Goal: Information Seeking & Learning: Learn about a topic

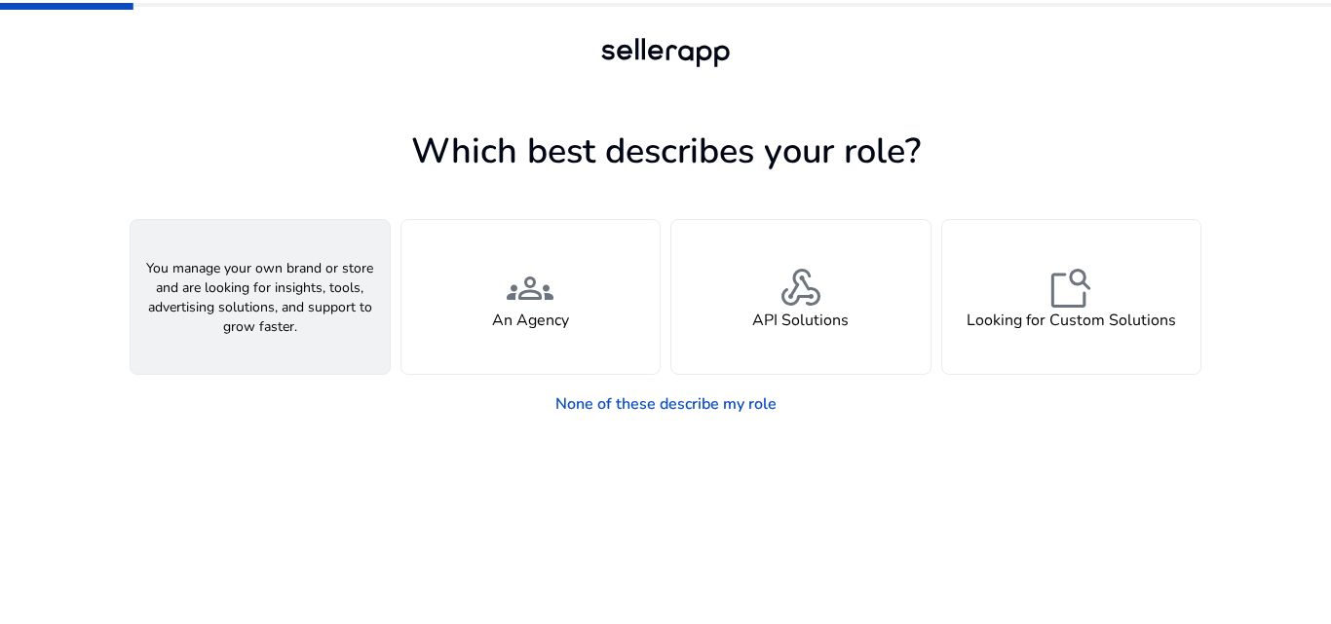
click at [259, 287] on span "person" at bounding box center [260, 288] width 47 height 47
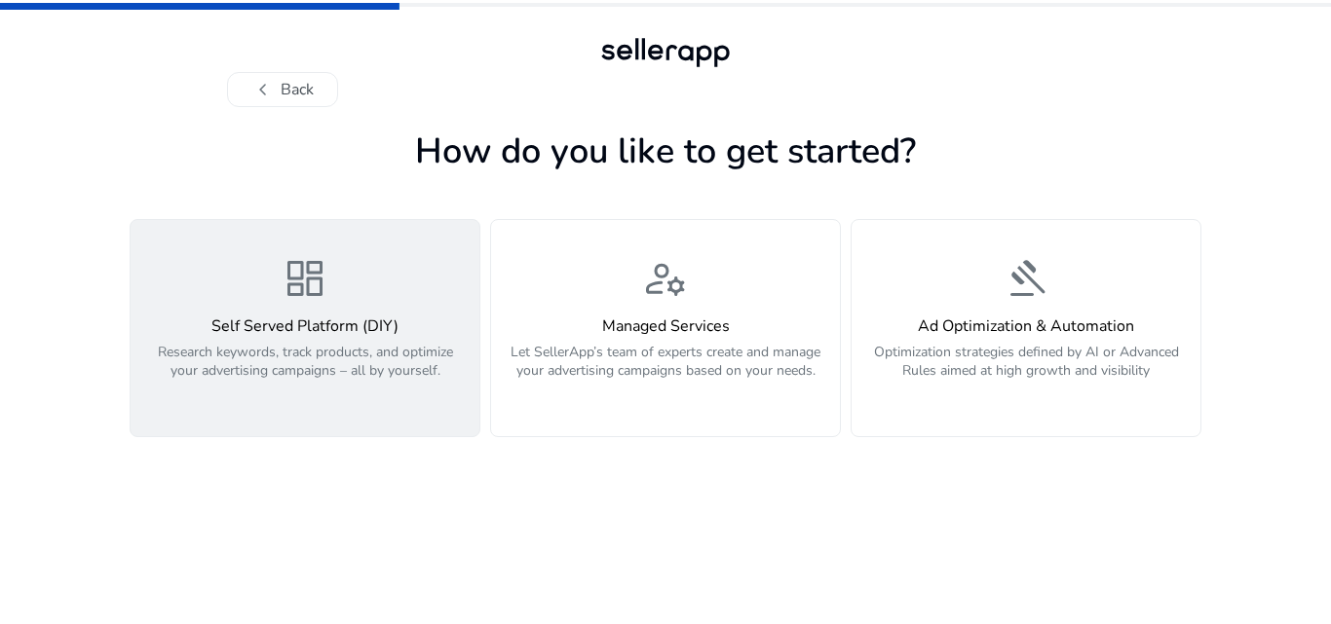
click at [299, 340] on div "Self Served Platform (DIY) Research keywords, track products, and optimize your…" at bounding box center [304, 360] width 325 height 84
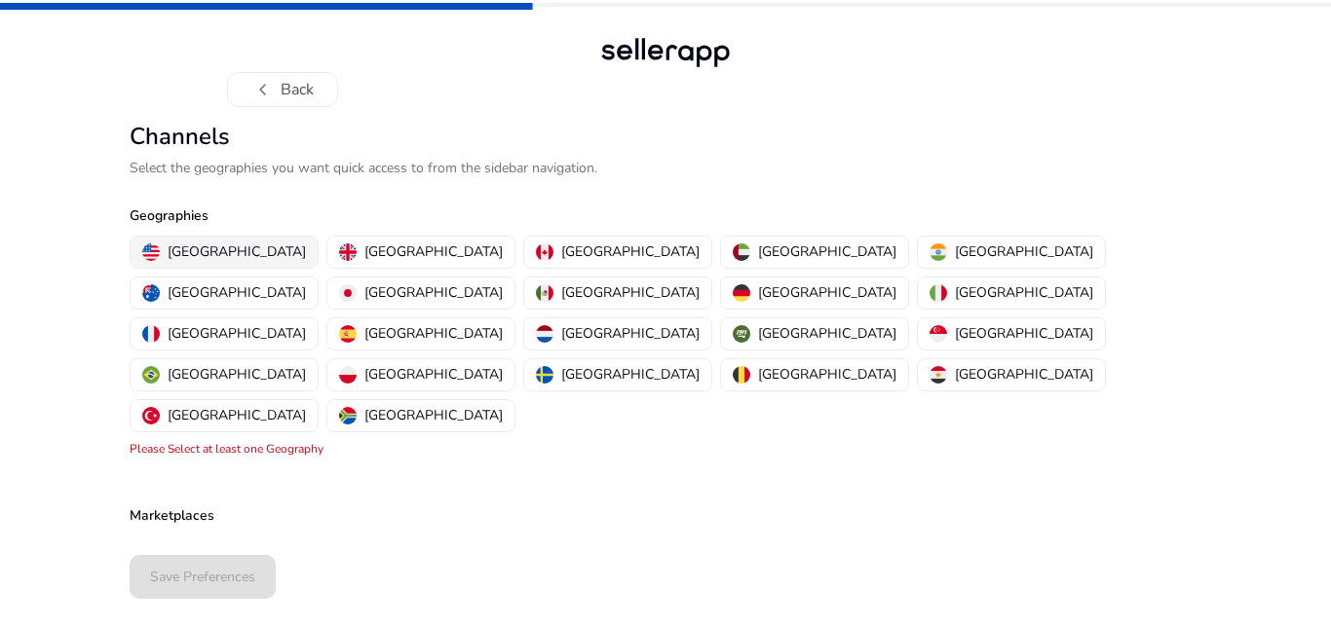
click at [220, 248] on p "[GEOGRAPHIC_DATA]" at bounding box center [237, 252] width 138 height 20
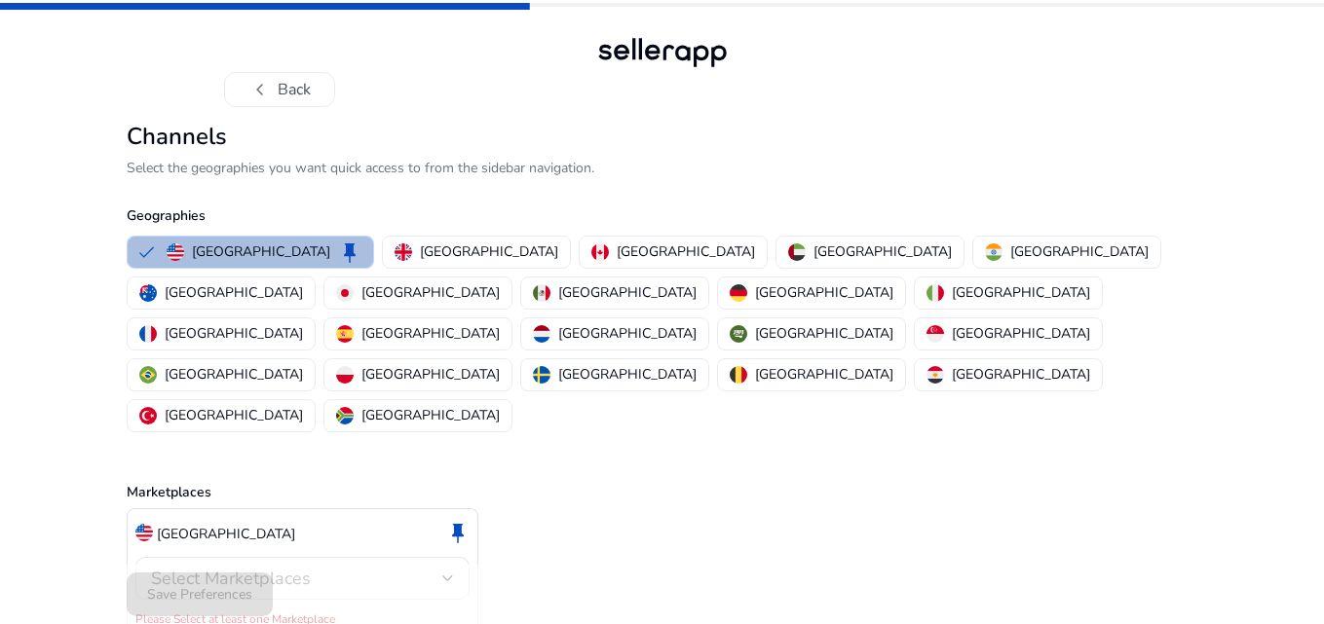
scroll to position [5, 0]
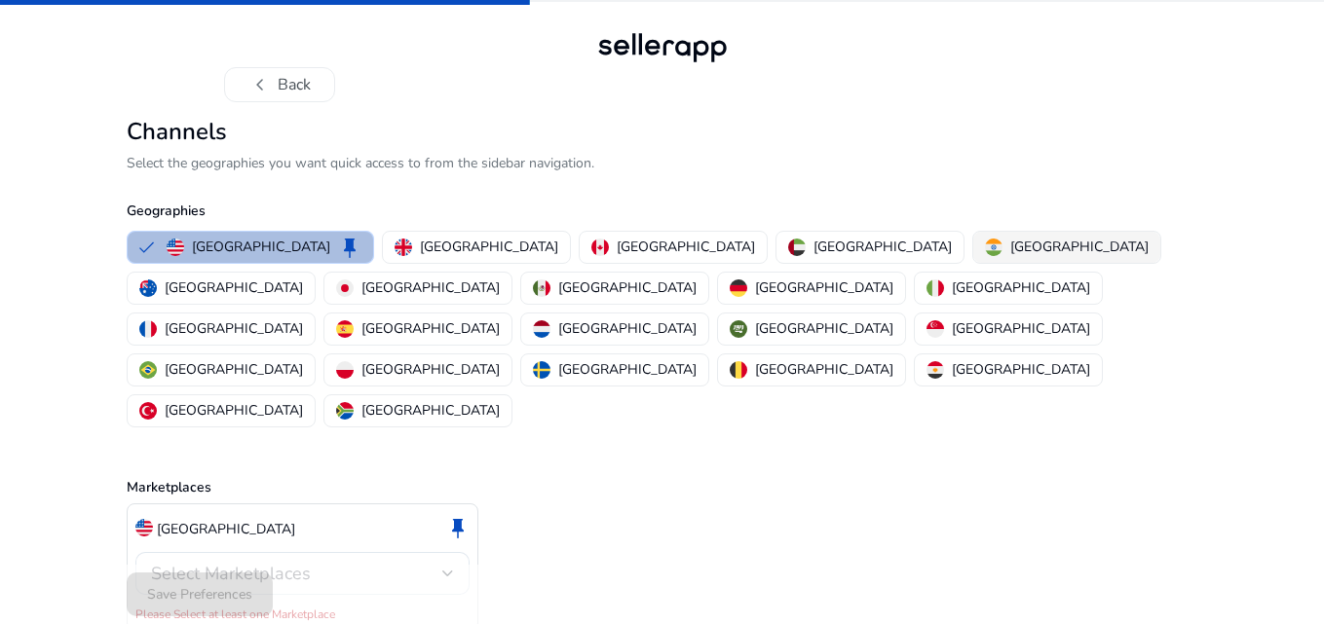
click at [1010, 246] on p "[GEOGRAPHIC_DATA]" at bounding box center [1079, 247] width 138 height 20
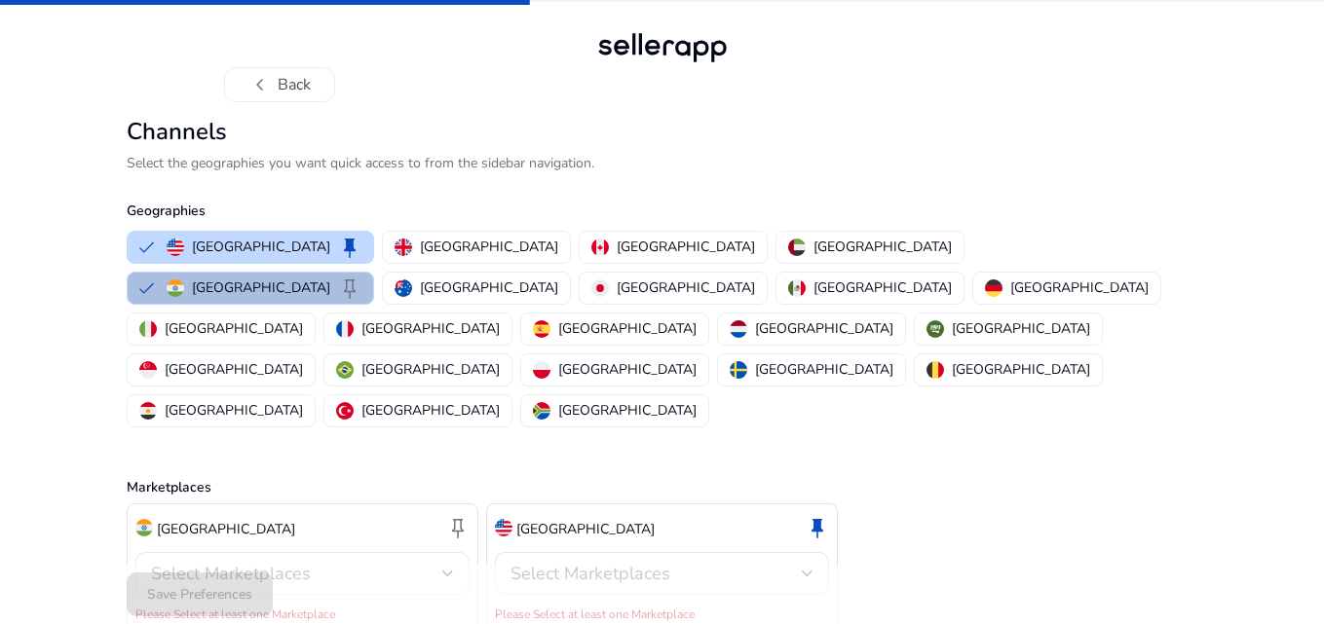
click at [422, 563] on div "Select Marketplaces" at bounding box center [296, 573] width 291 height 21
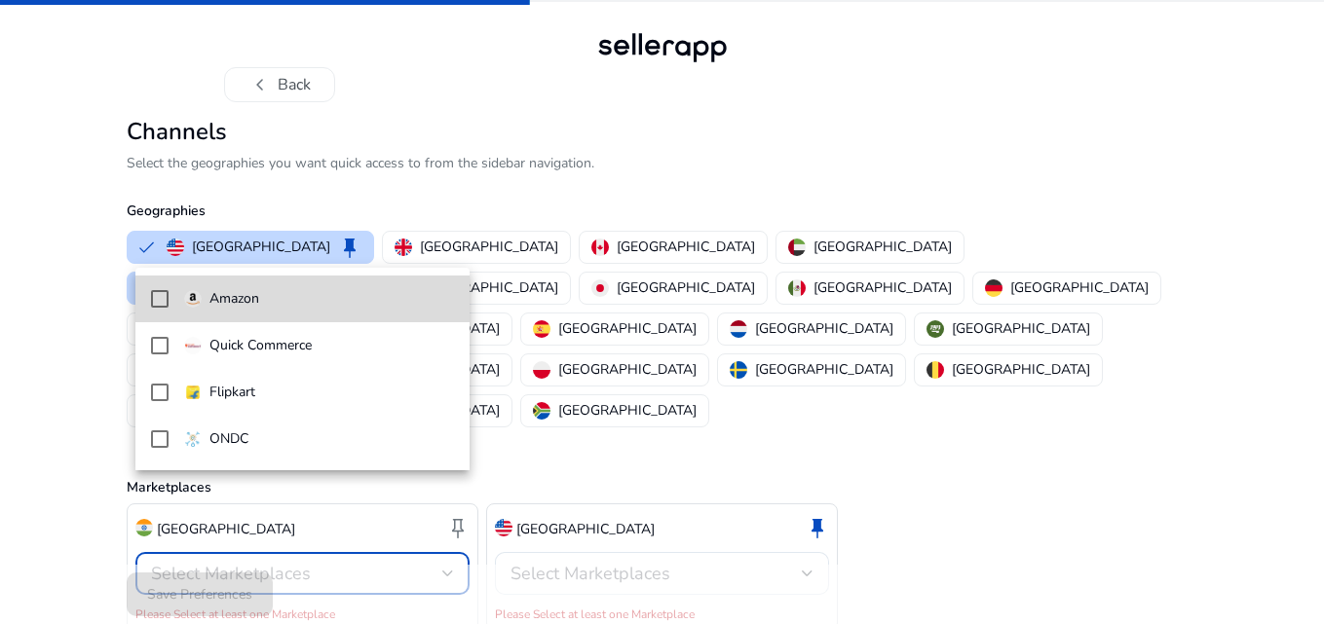
click at [250, 288] on p "Amazon" at bounding box center [234, 298] width 50 height 21
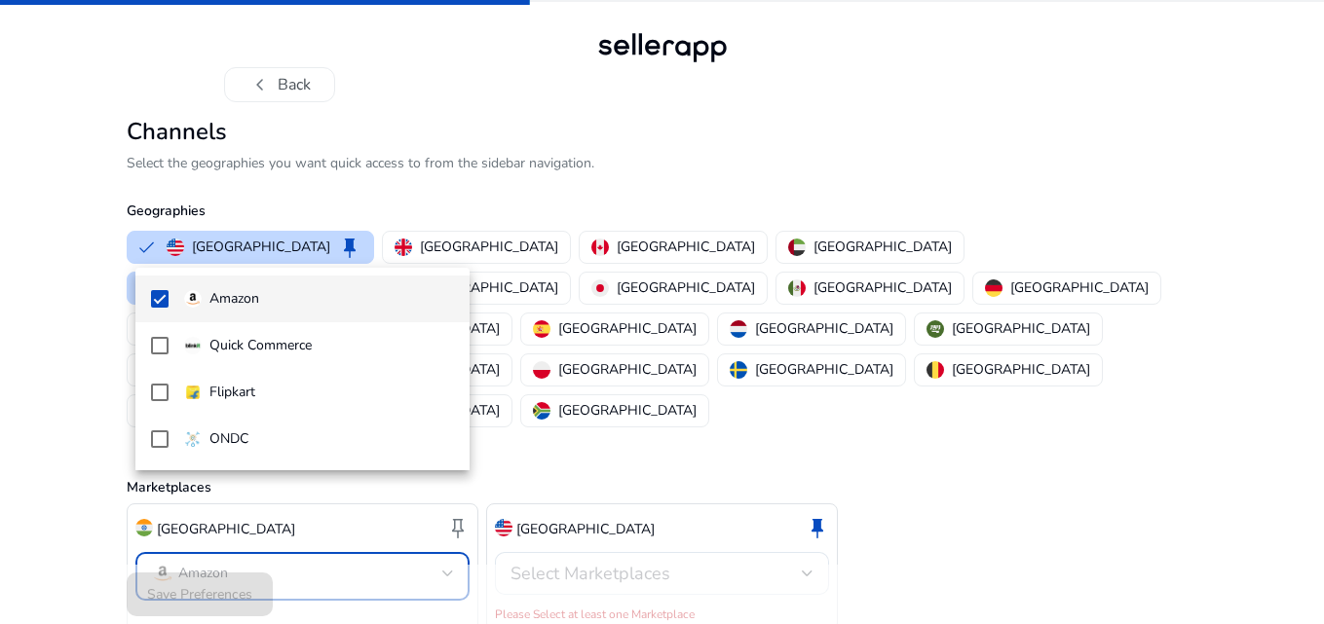
click at [632, 498] on div at bounding box center [662, 312] width 1324 height 624
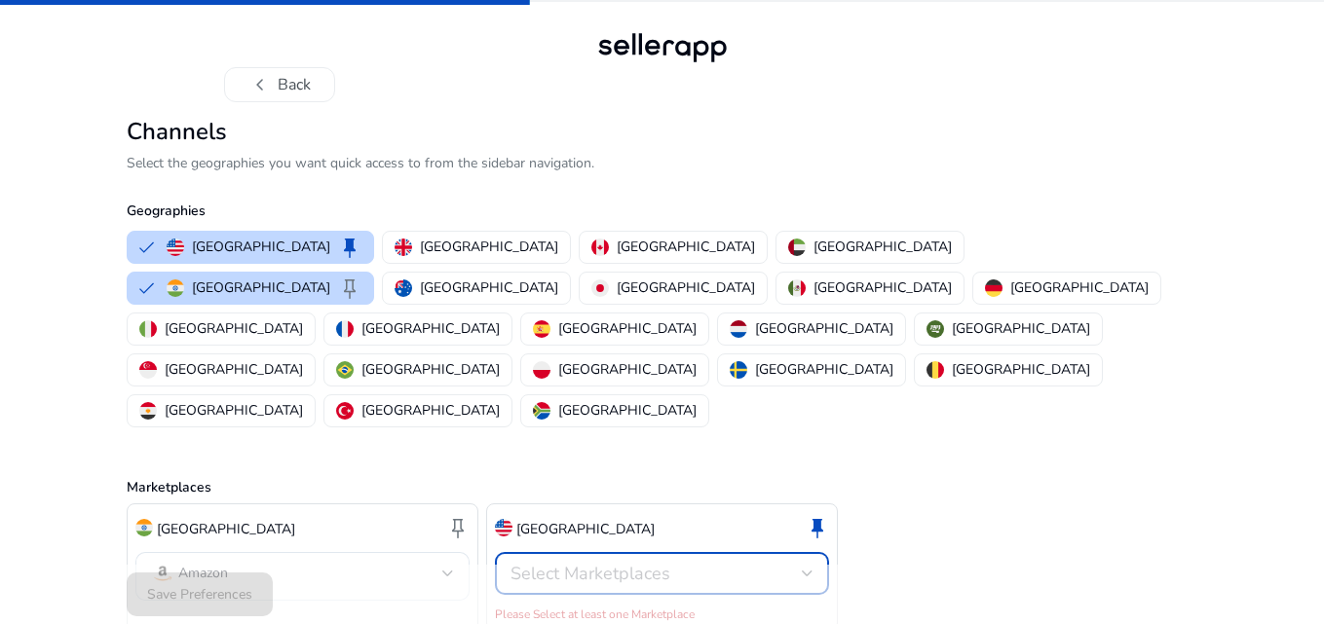
click at [627, 562] on span "Select Marketplaces" at bounding box center [590, 573] width 160 height 23
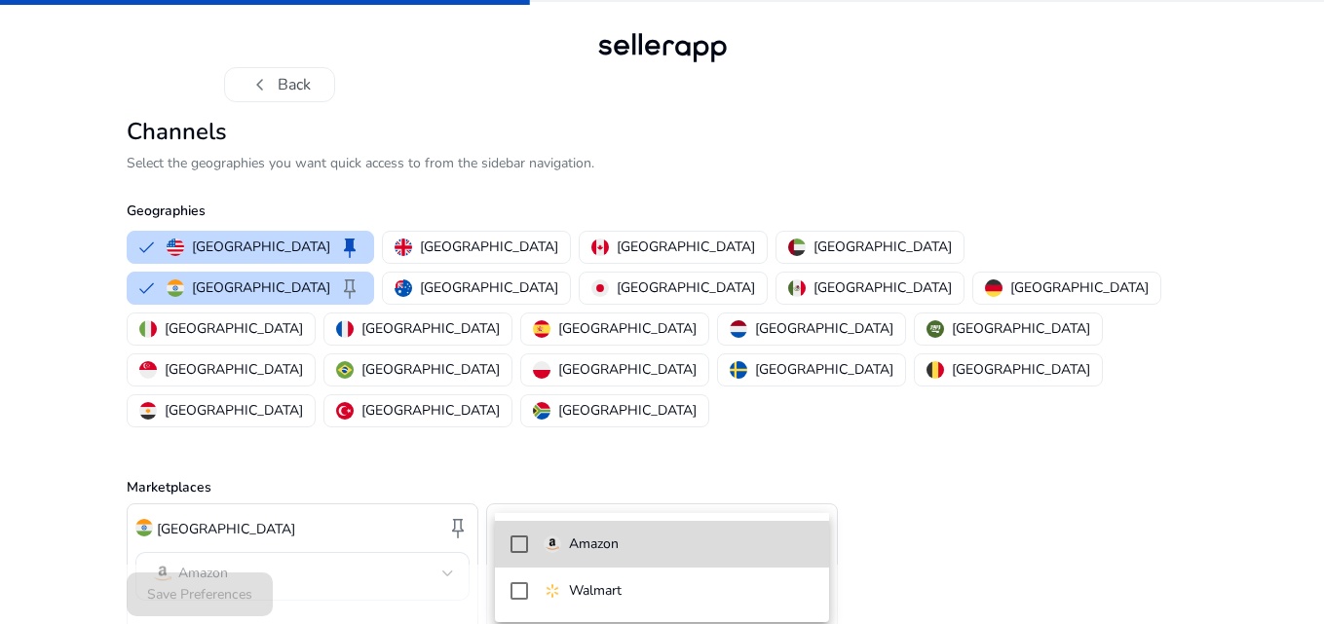
click at [515, 543] on mat-pseudo-checkbox at bounding box center [519, 545] width 18 height 18
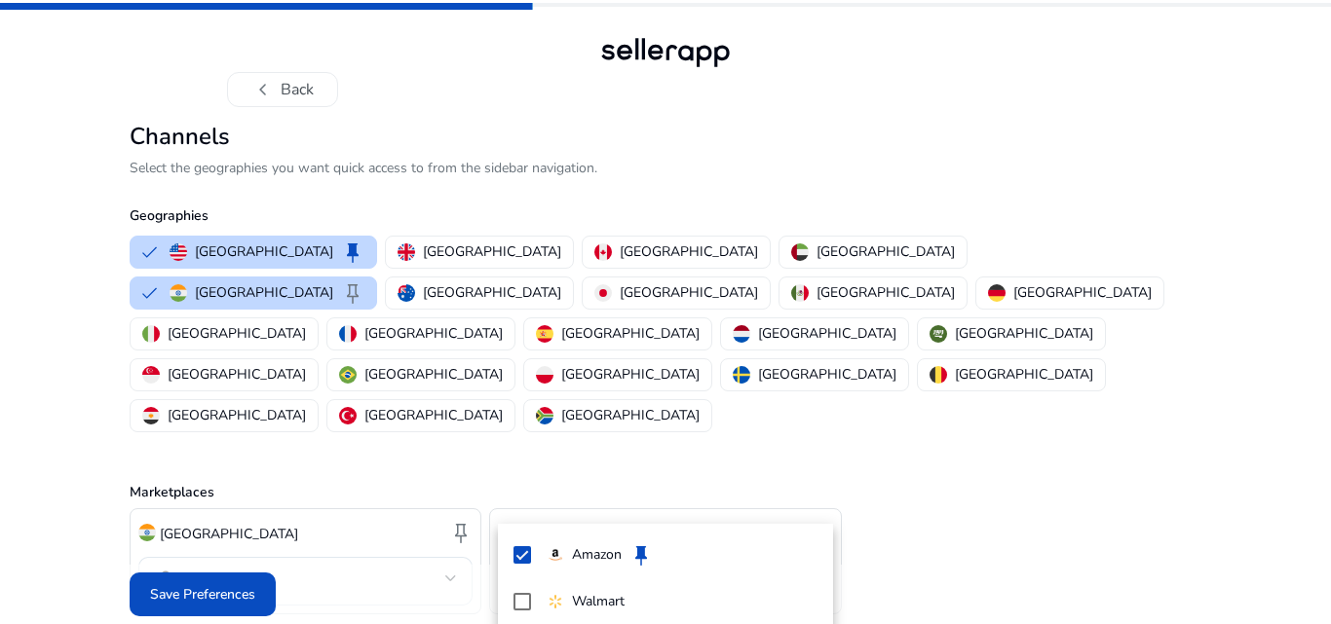
click at [209, 576] on div at bounding box center [665, 312] width 1331 height 624
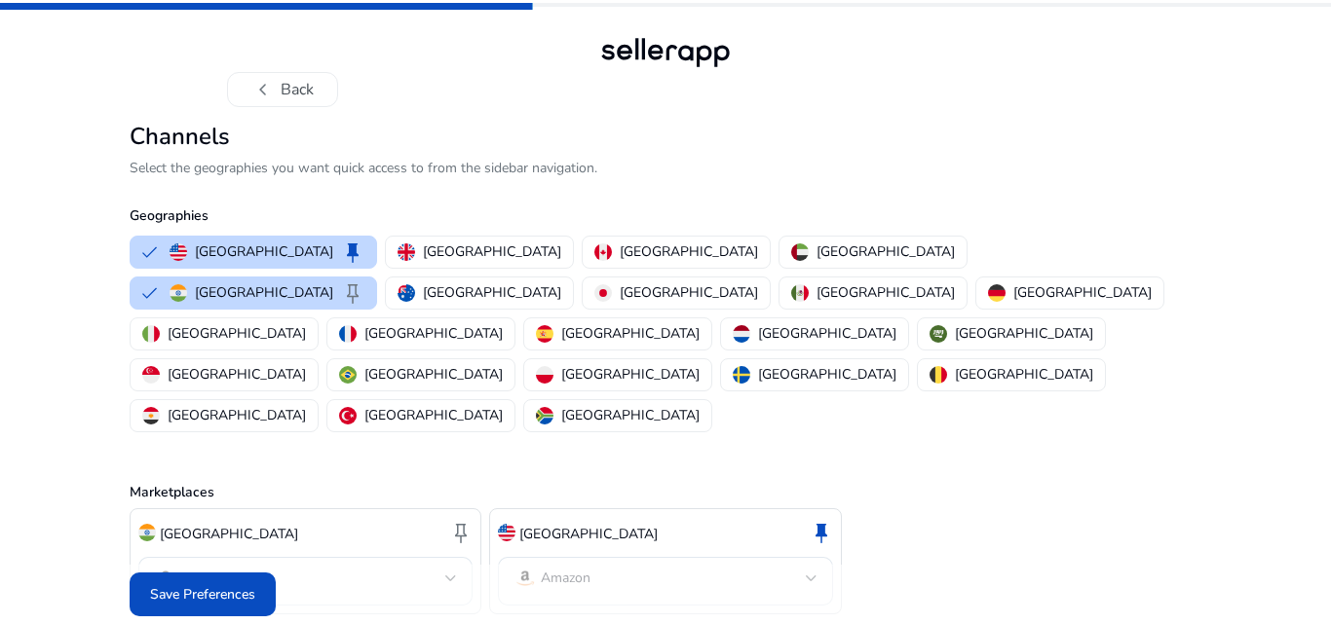
click at [209, 584] on span "Save Preferences" at bounding box center [202, 594] width 105 height 20
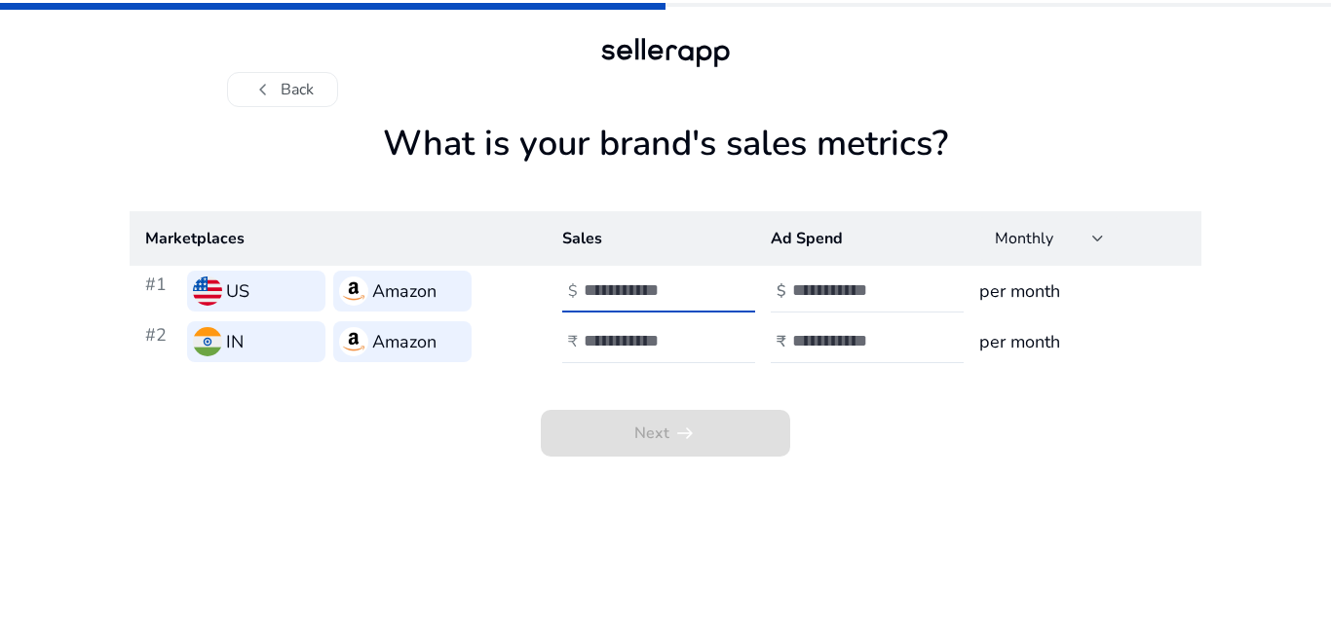
click at [628, 294] on input "number" at bounding box center [648, 290] width 131 height 21
type input "****"
click at [658, 324] on div at bounding box center [670, 341] width 175 height 43
type input "****"
click at [928, 456] on div "Next arrow_right_alt" at bounding box center [665, 412] width 1071 height 90
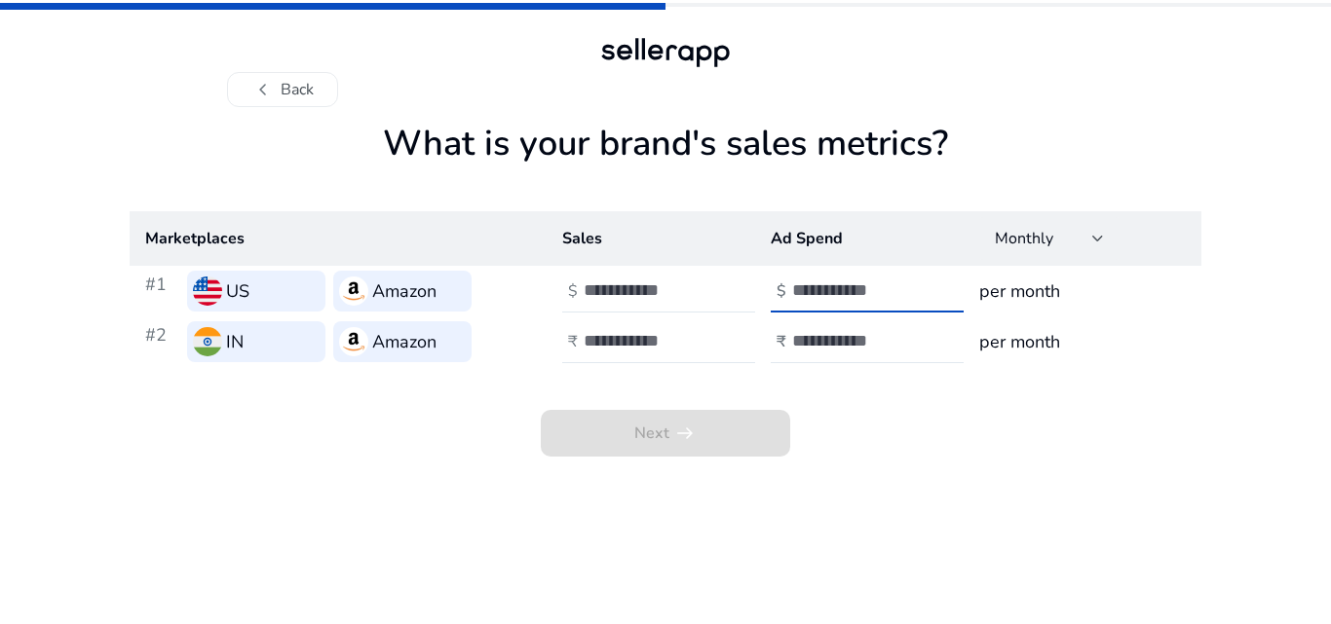
click at [865, 298] on input "number" at bounding box center [857, 290] width 131 height 21
drag, startPoint x: 656, startPoint y: 286, endPoint x: 526, endPoint y: 287, distance: 129.5
click at [526, 287] on tr "#1 US Amazon $ **** $ per month" at bounding box center [665, 291] width 1071 height 51
drag, startPoint x: 669, startPoint y: 342, endPoint x: 514, endPoint y: 346, distance: 154.9
click at [514, 346] on tr "#2 IN Amazon ₹ **** ₹ per month" at bounding box center [665, 342] width 1071 height 51
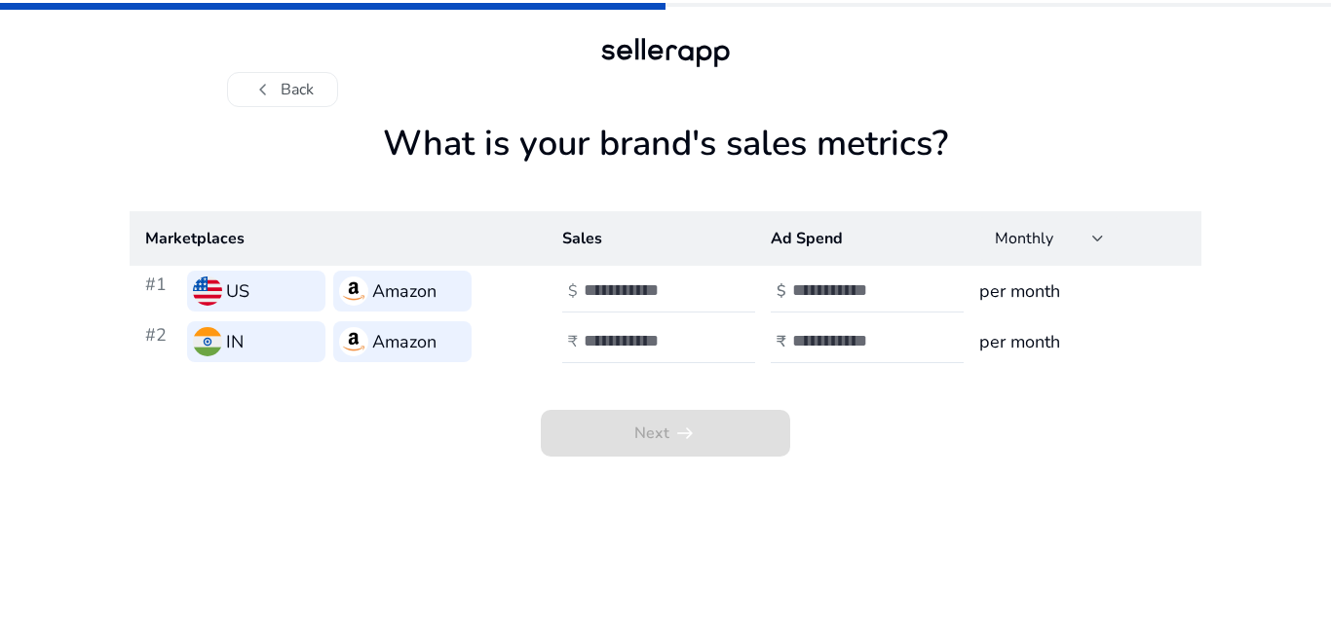
click at [1080, 294] on h3 "per month" at bounding box center [1082, 291] width 206 height 27
click at [1031, 294] on h3 "per month" at bounding box center [1082, 291] width 206 height 27
click at [623, 285] on input "number" at bounding box center [648, 290] width 131 height 21
type input "***"
click at [608, 329] on div at bounding box center [670, 341] width 175 height 43
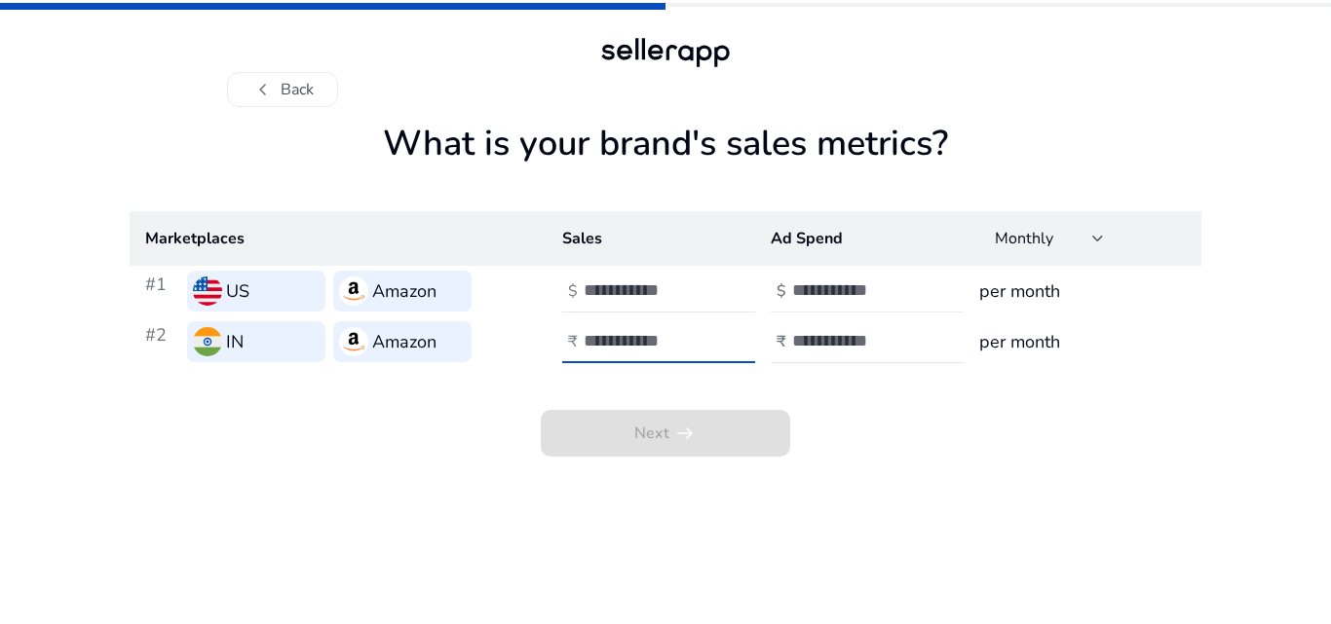
type input "***"
click at [808, 290] on input "number" at bounding box center [857, 290] width 131 height 21
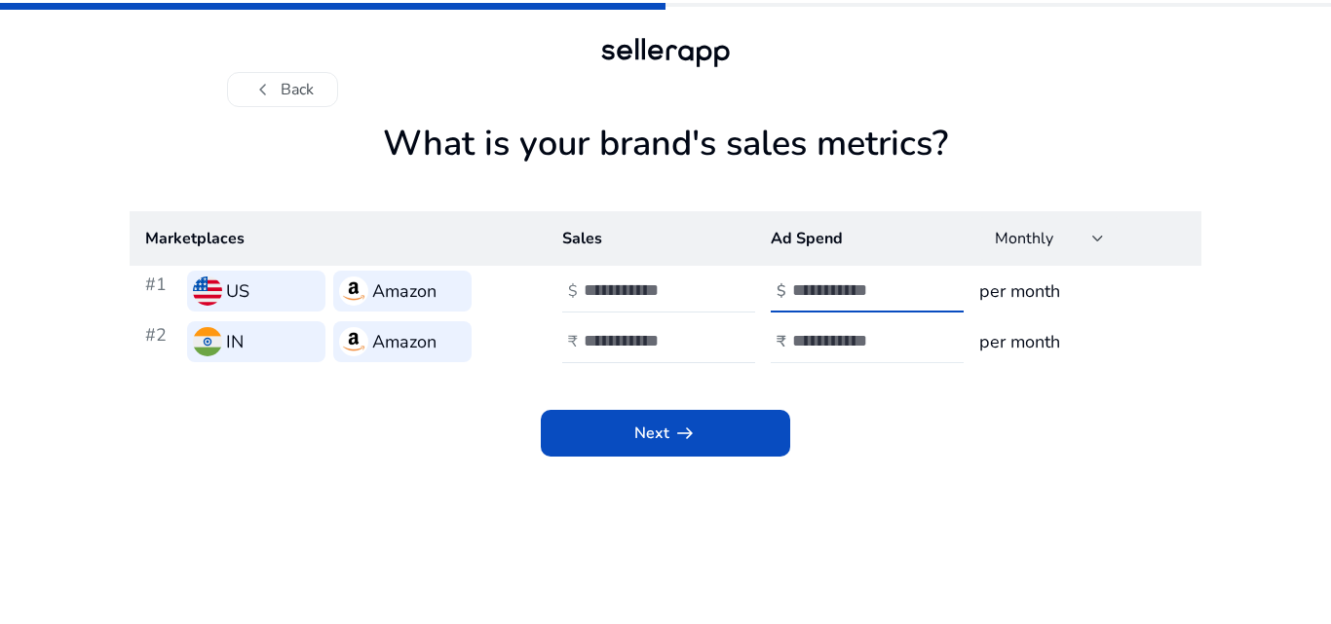
type input "***"
click at [815, 343] on input "number" at bounding box center [857, 340] width 131 height 21
click at [723, 406] on div "Next arrow_right_alt" at bounding box center [665, 412] width 1071 height 90
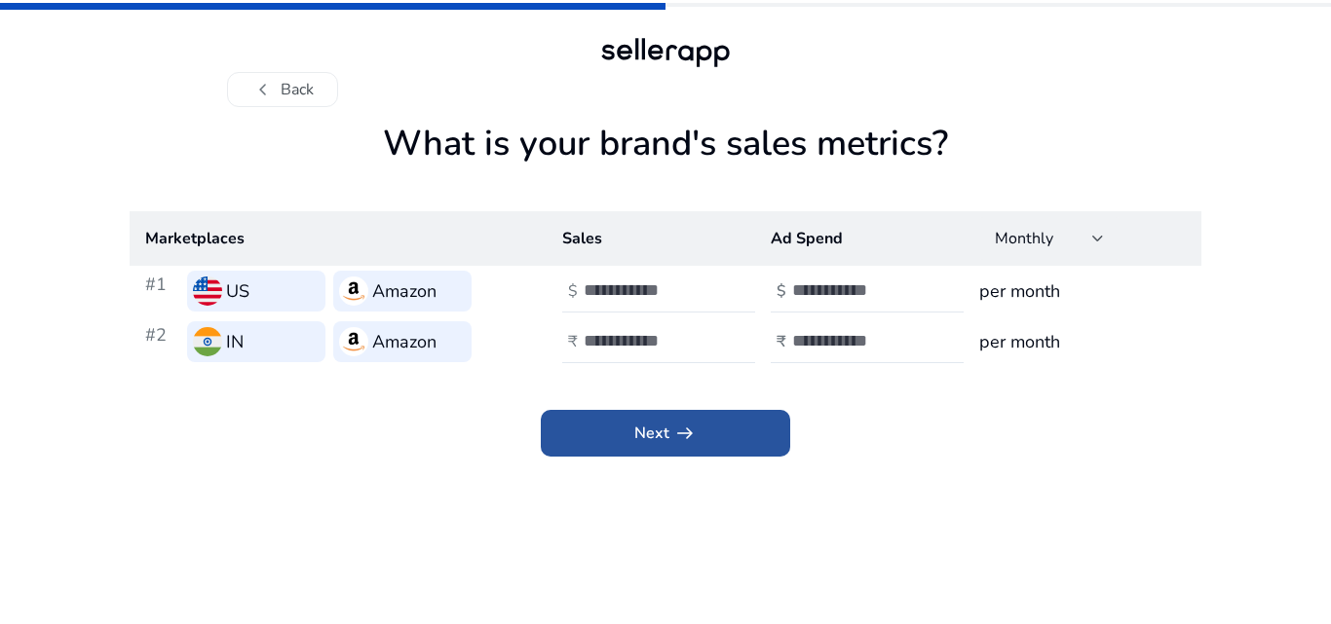
click at [669, 431] on app-icon "arrow_right_alt" at bounding box center [682, 433] width 27 height 23
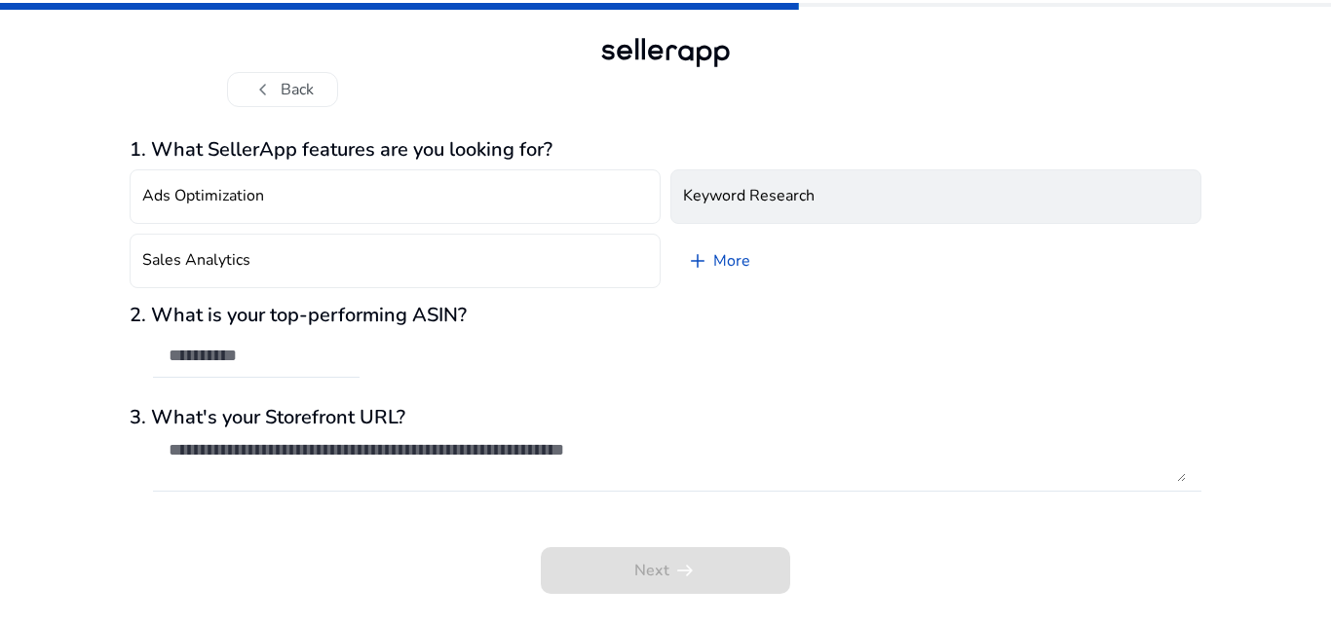
click at [792, 199] on h4 "Keyword Research" at bounding box center [748, 196] width 131 height 19
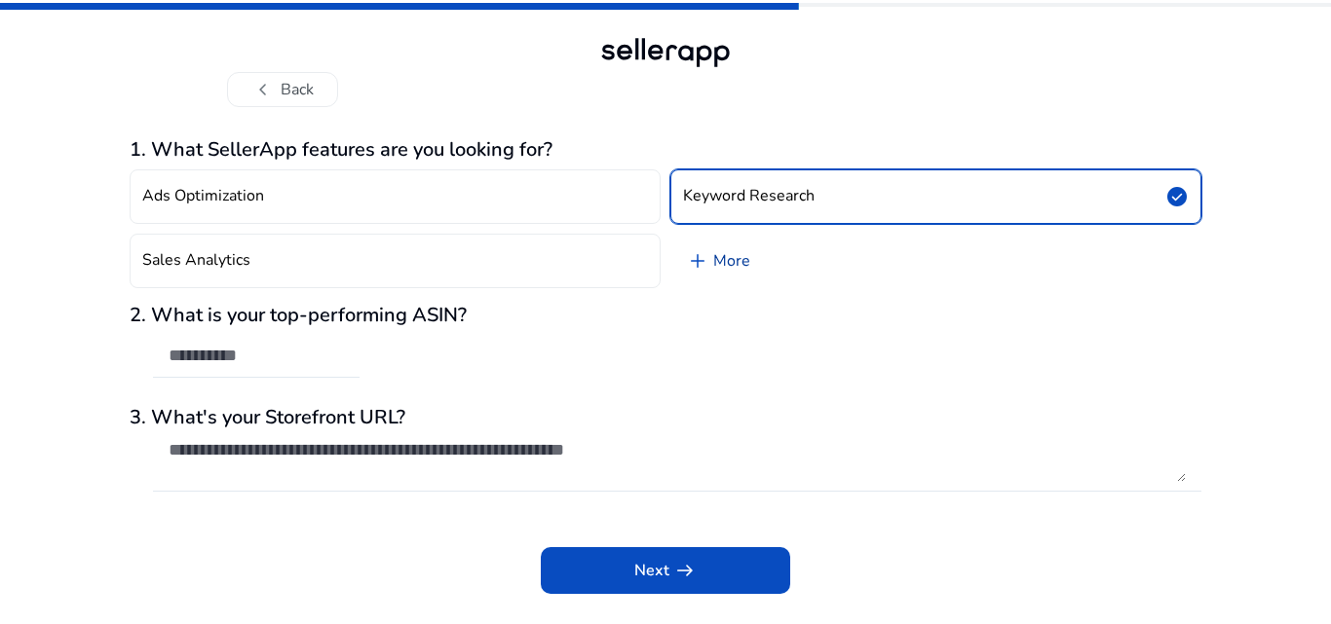
click at [727, 254] on link "add More" at bounding box center [717, 261] width 95 height 55
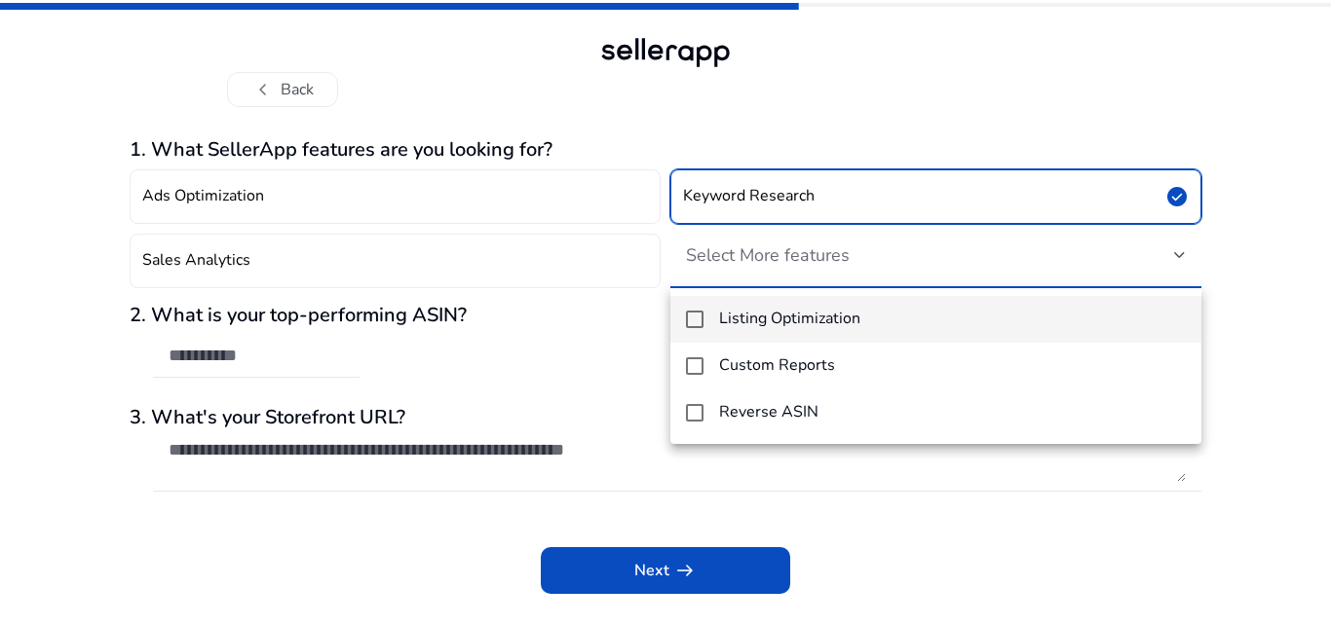
click at [856, 318] on h4 "Listing Optimization" at bounding box center [789, 319] width 141 height 19
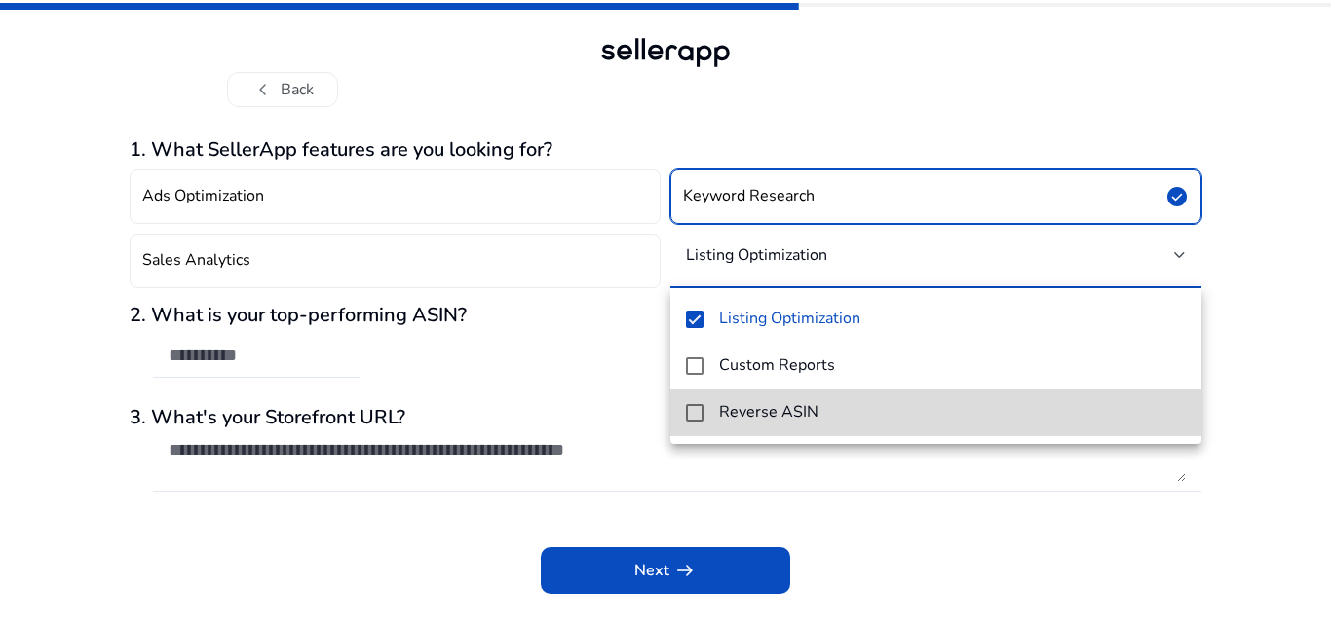
click at [802, 406] on h4 "Reverse ASIN" at bounding box center [768, 412] width 99 height 19
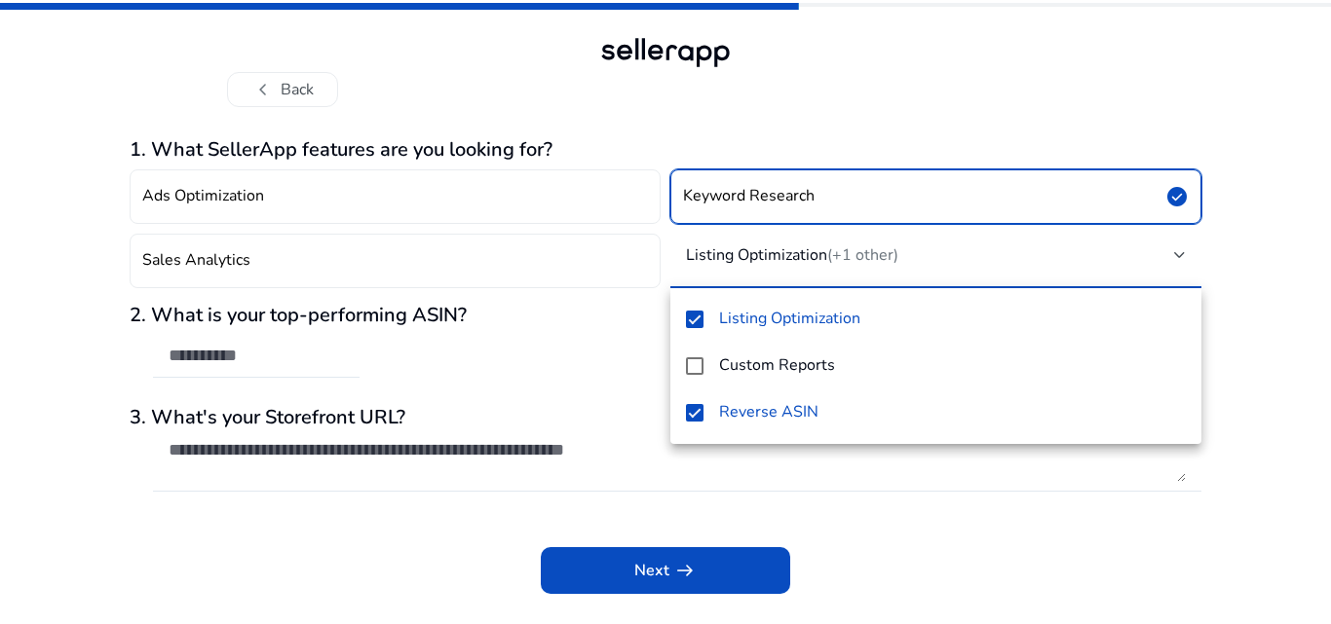
click at [1075, 493] on div at bounding box center [665, 312] width 1331 height 624
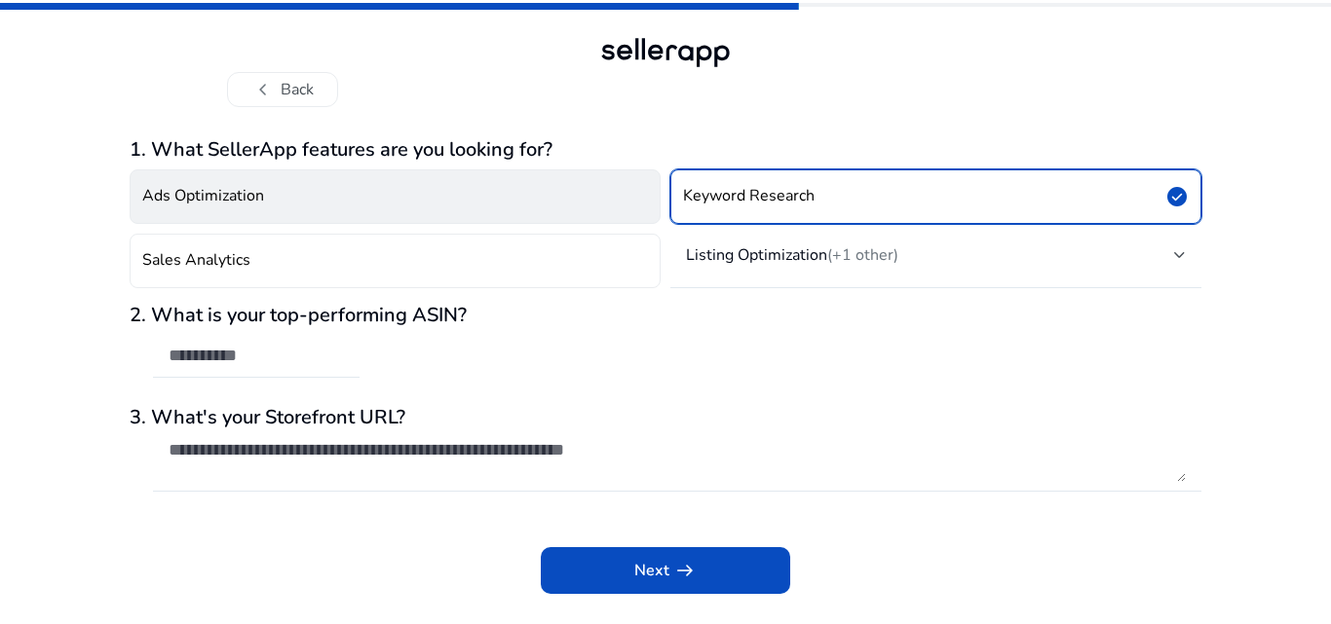
click at [204, 188] on h4 "Ads Optimization" at bounding box center [203, 196] width 122 height 19
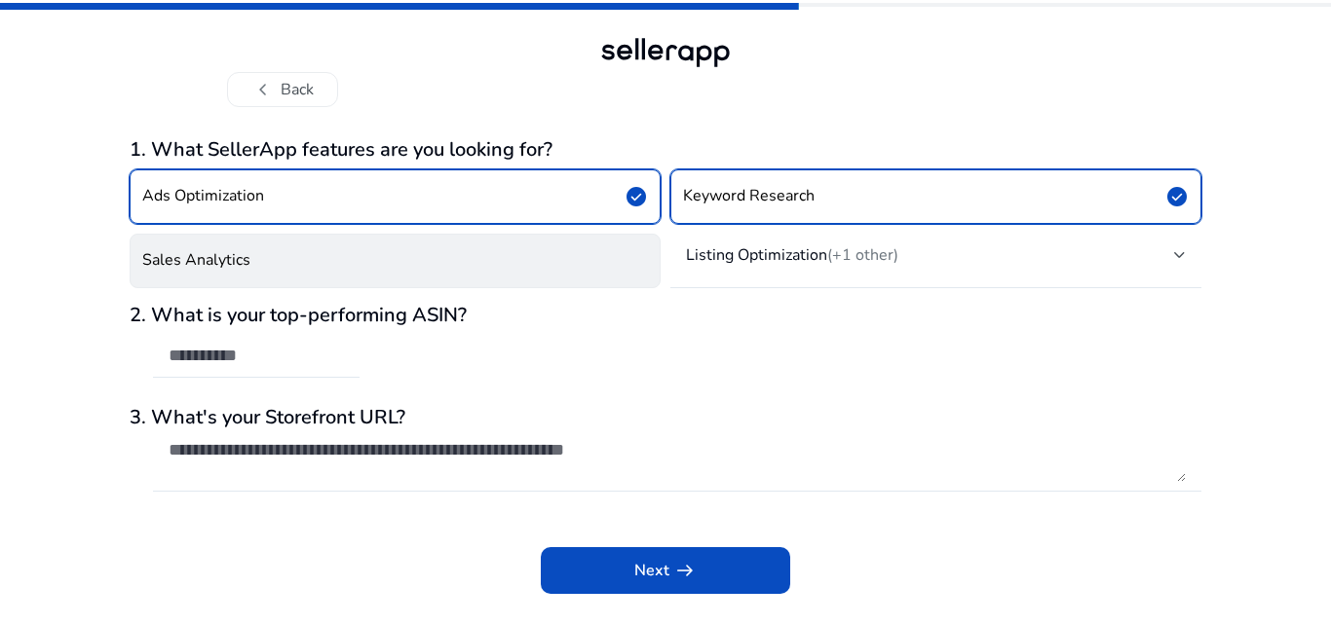
click at [251, 262] on button "Sales Analytics" at bounding box center [395, 261] width 531 height 55
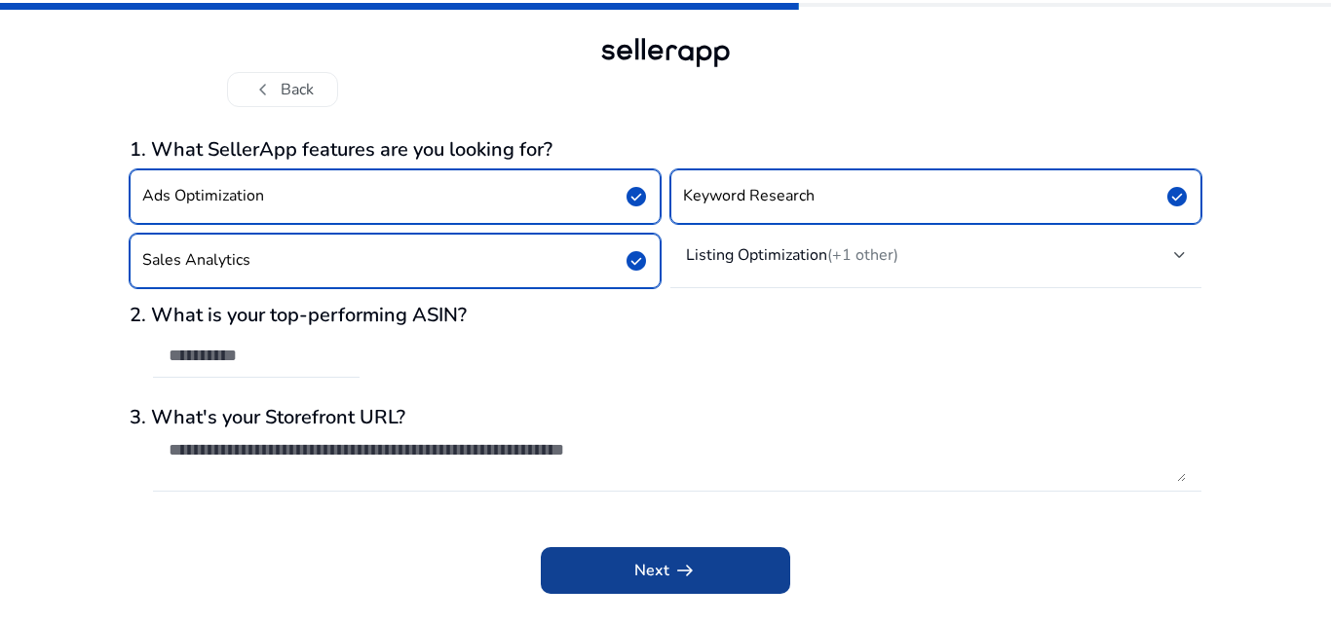
click at [596, 569] on span at bounding box center [665, 570] width 249 height 47
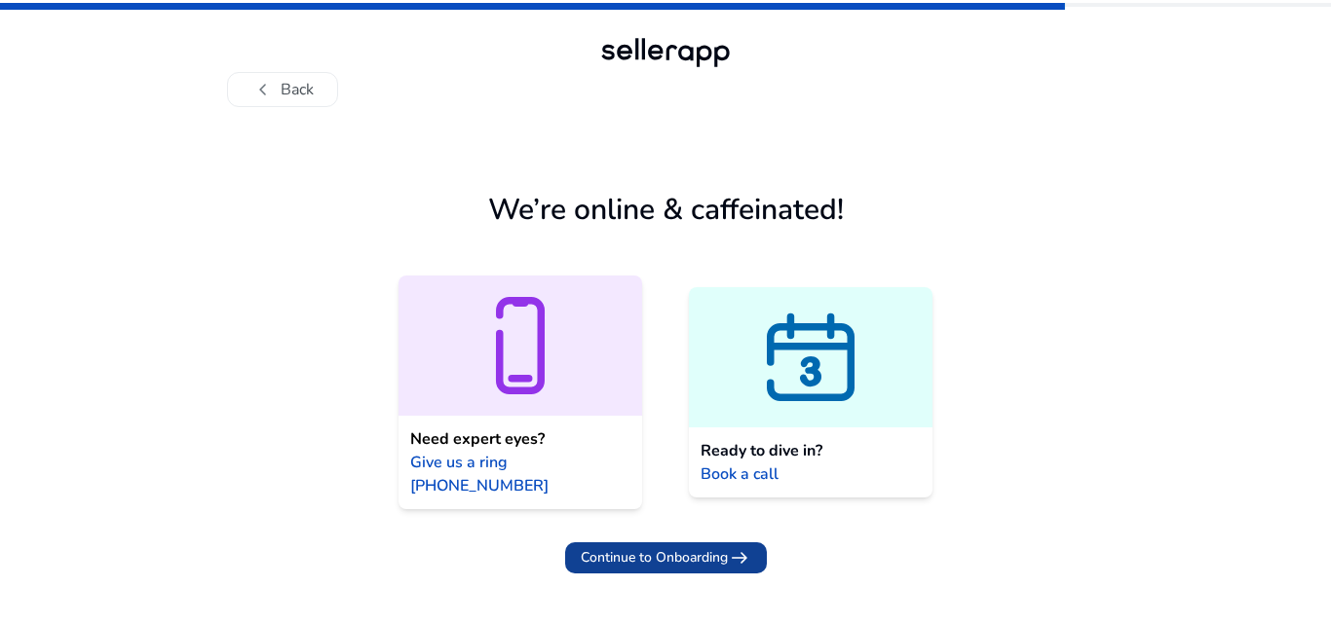
click at [662, 547] on span "Continue to Onboarding" at bounding box center [654, 557] width 147 height 20
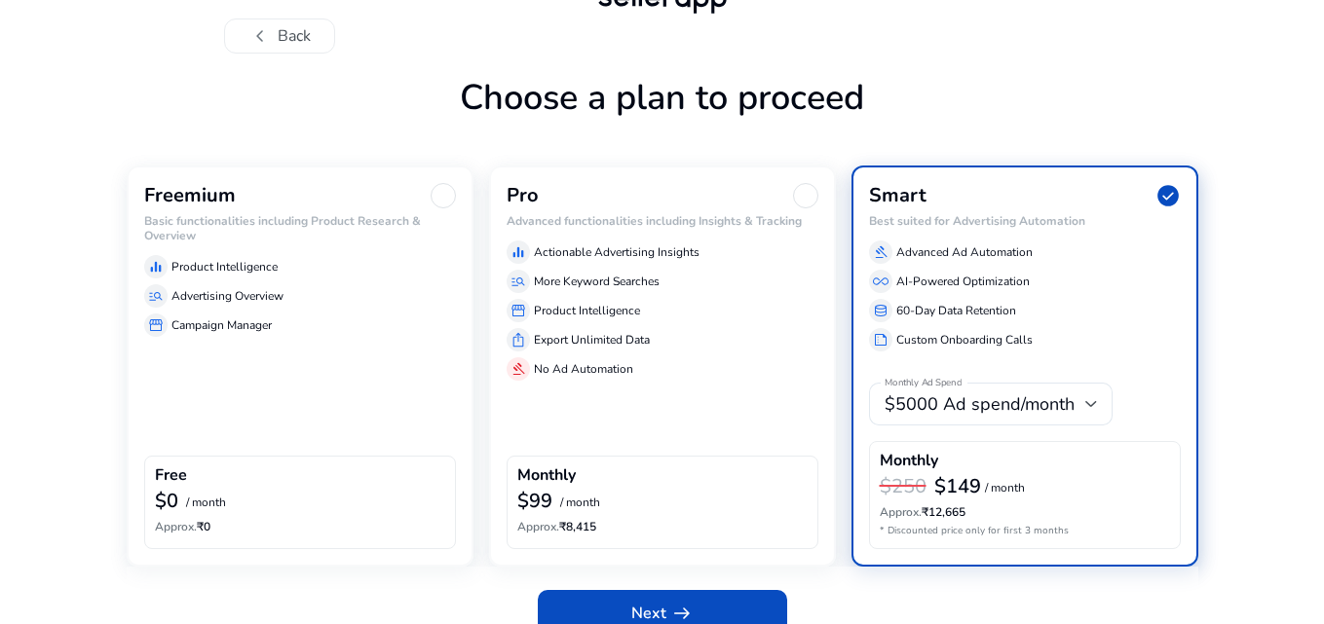
scroll to position [82, 0]
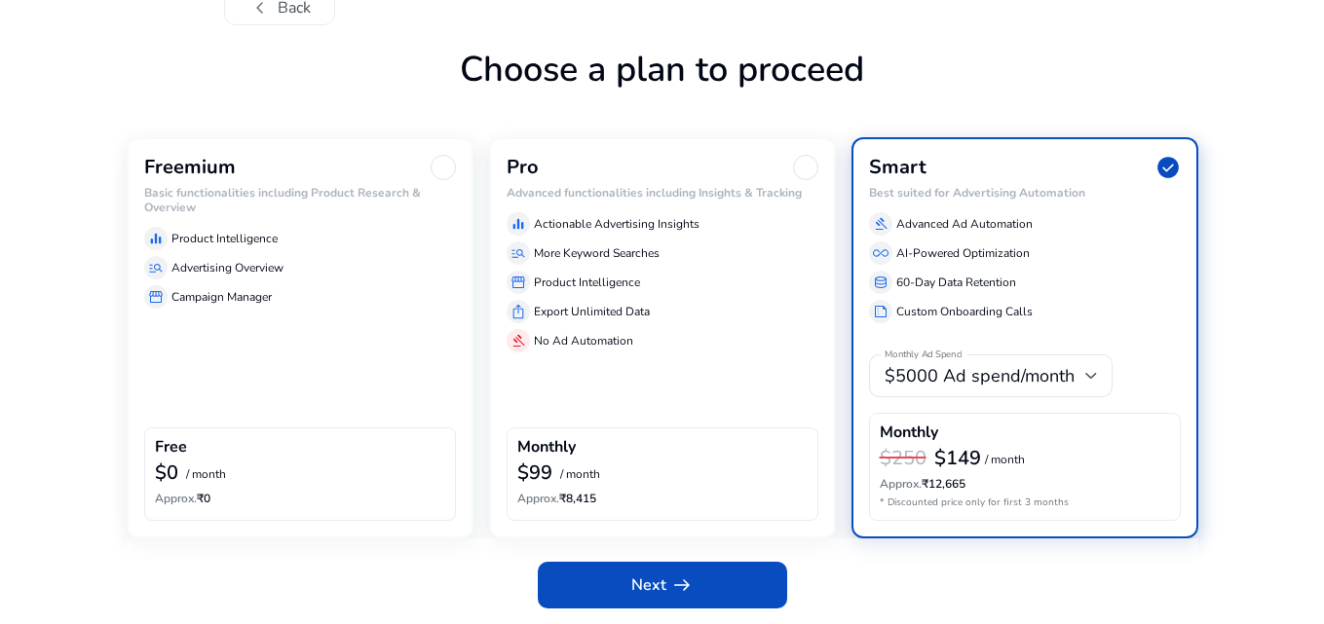
click at [313, 319] on div "Freemium Basic functionalities including Product Research & Overview equalizer …" at bounding box center [300, 337] width 347 height 401
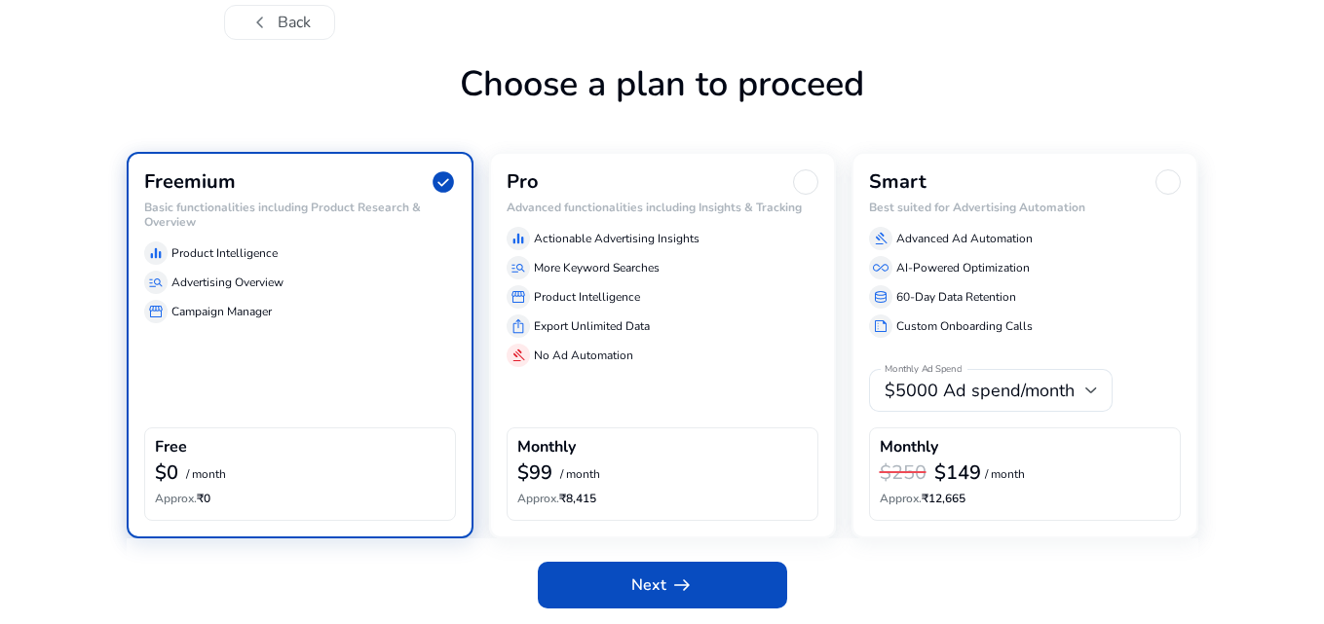
scroll to position [67, 0]
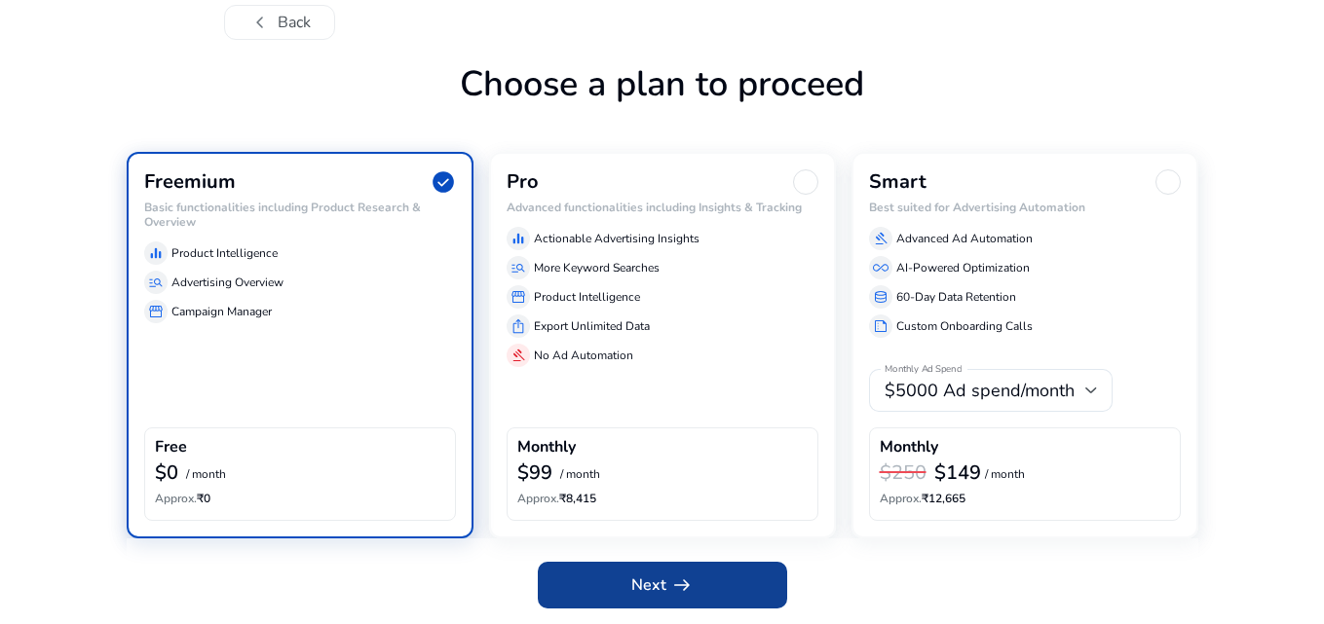
click at [670, 588] on span "arrow_right_alt" at bounding box center [681, 585] width 23 height 23
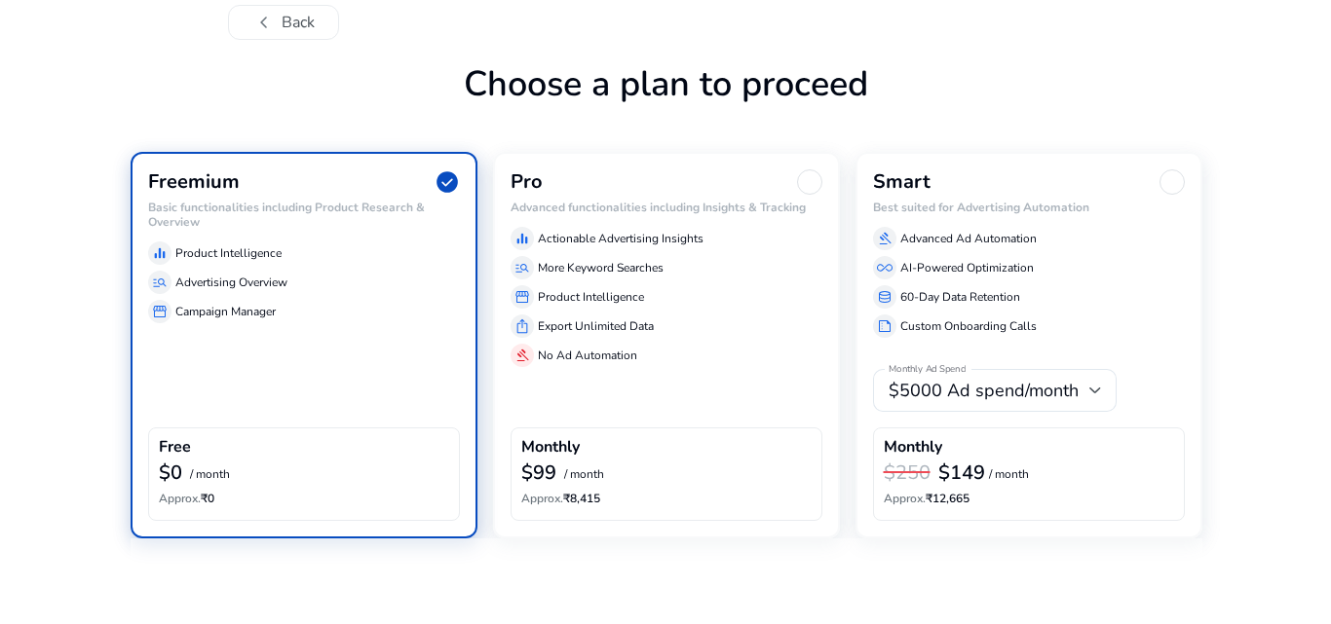
scroll to position [0, 0]
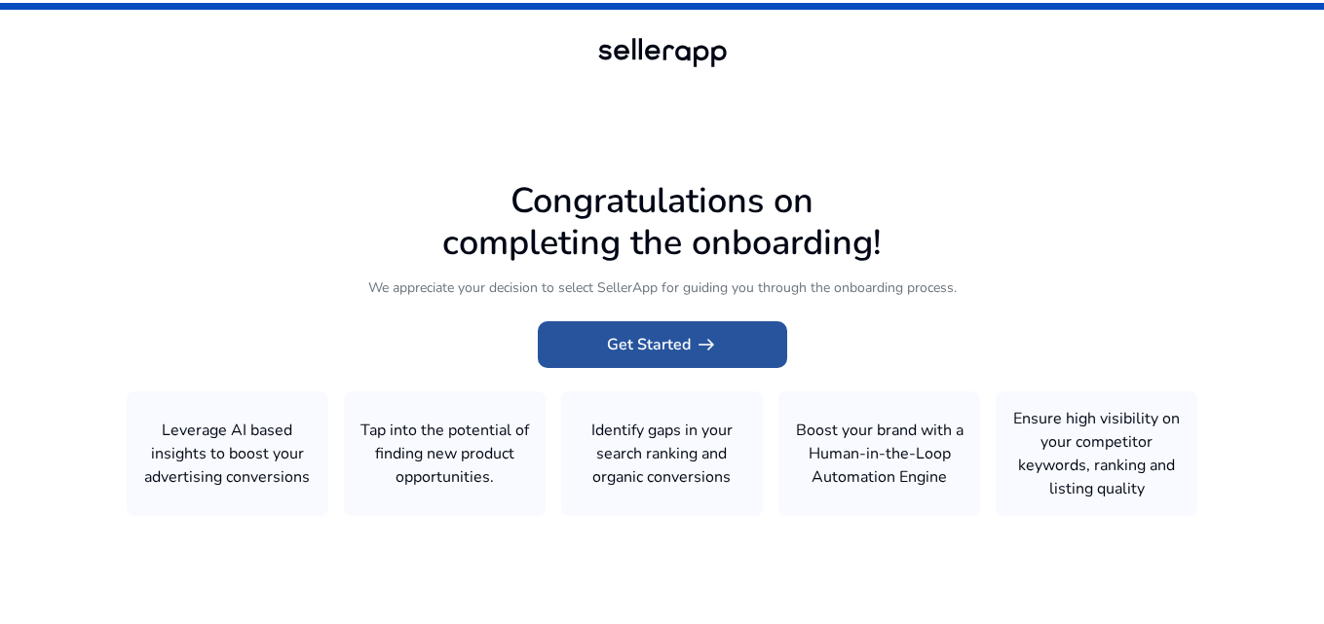
click at [697, 335] on span "arrow_right_alt" at bounding box center [705, 344] width 23 height 23
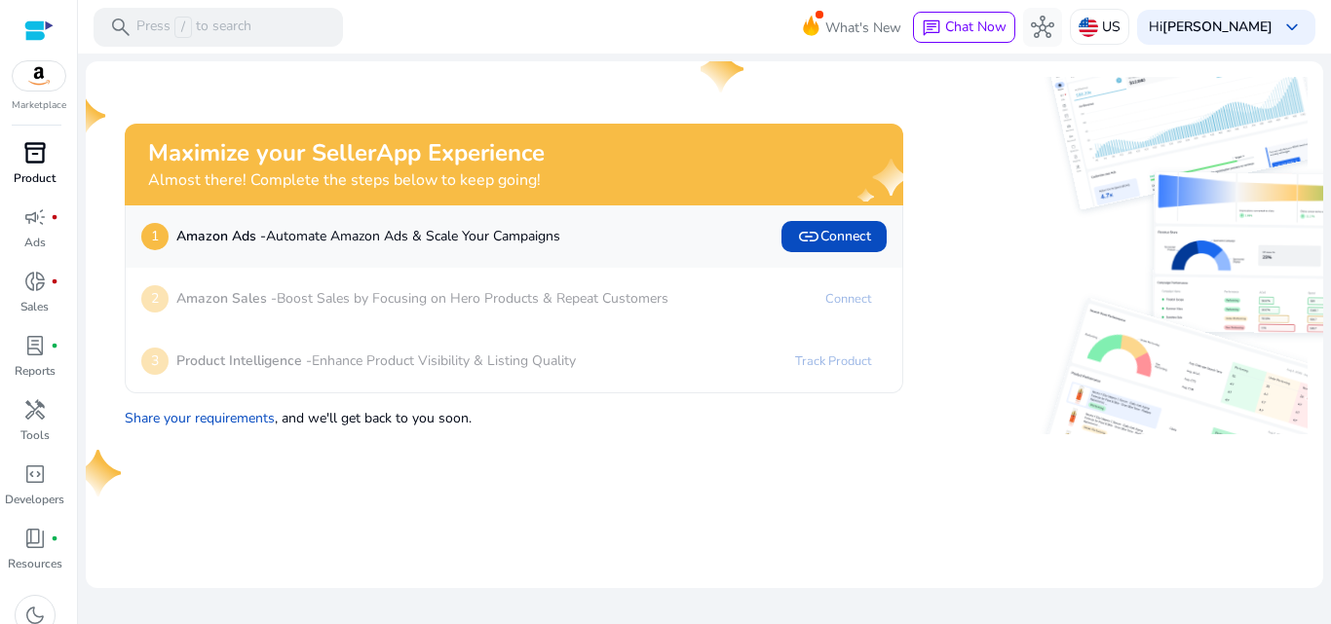
click at [52, 154] on div "inventory_2" at bounding box center [35, 152] width 55 height 31
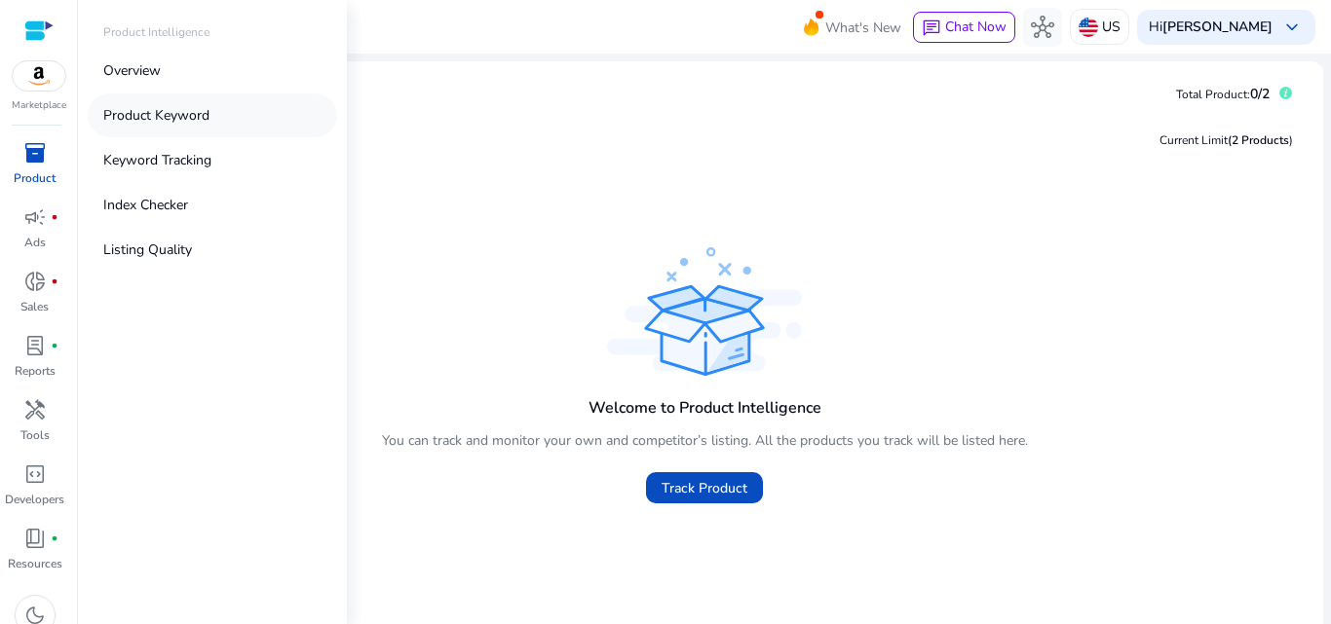
click at [190, 125] on p "Product Keyword" at bounding box center [156, 115] width 106 height 20
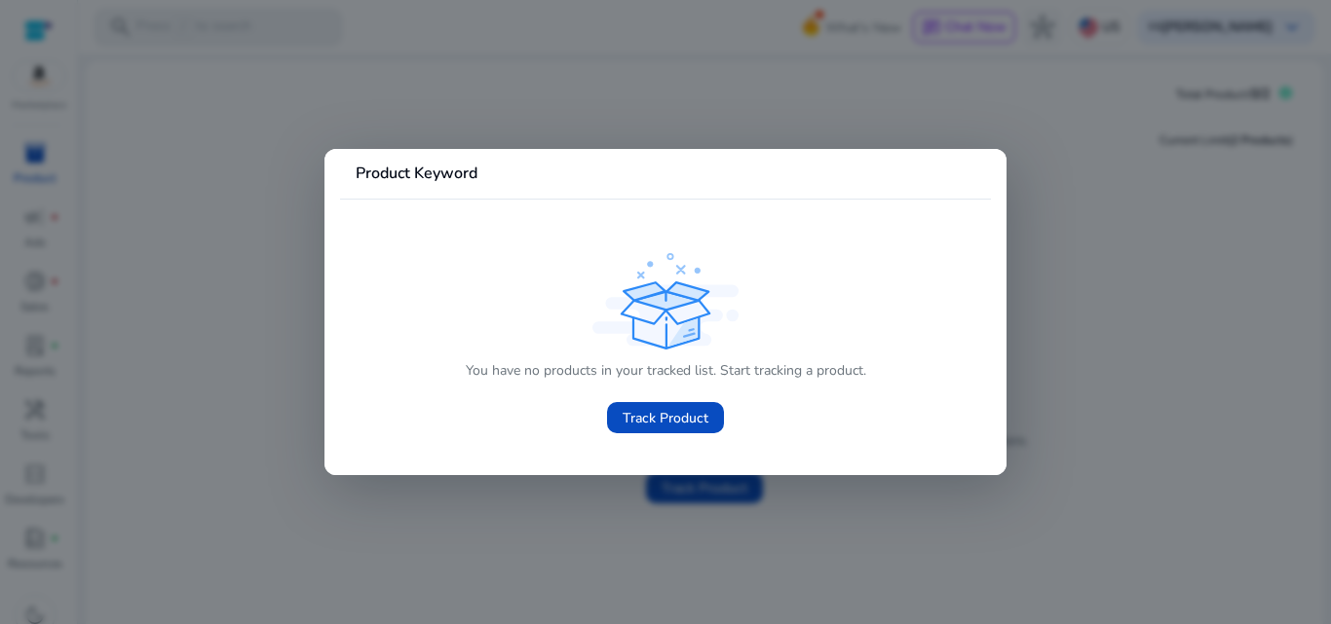
click at [435, 398] on div "You have no products in your tracked list. Start tracking a product. Track Prod…" at bounding box center [665, 346] width 619 height 196
click at [269, 359] on div at bounding box center [665, 312] width 1331 height 624
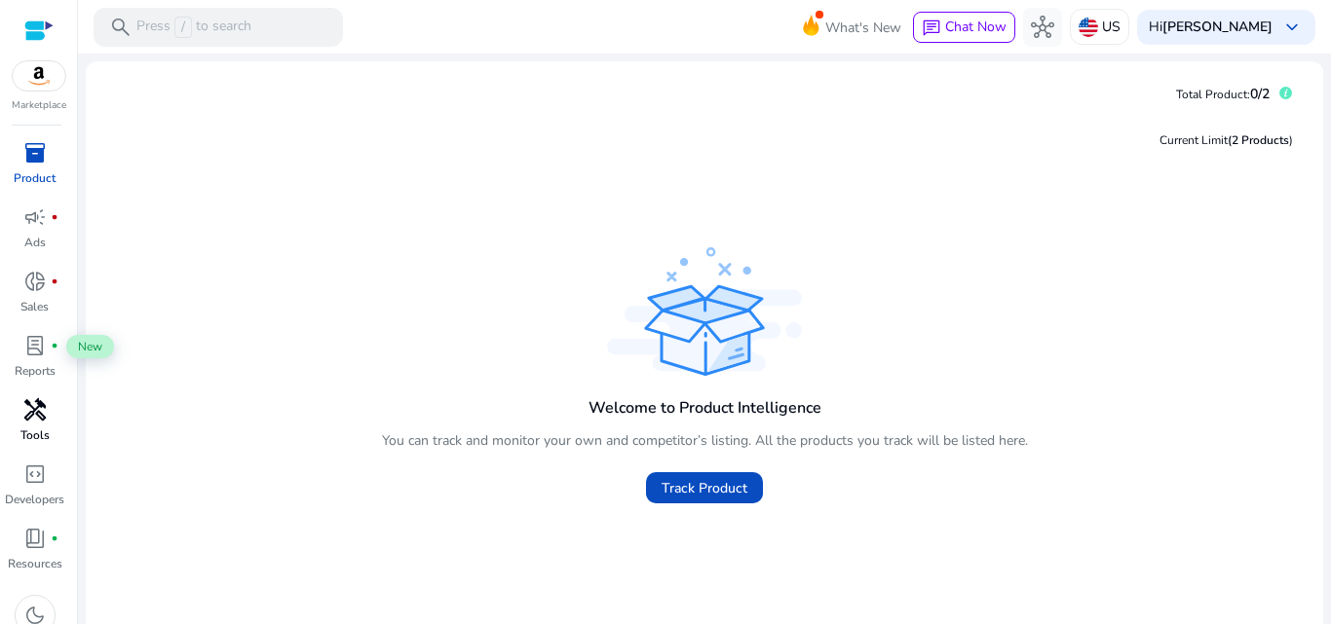
click at [35, 421] on span "handyman" at bounding box center [34, 409] width 23 height 23
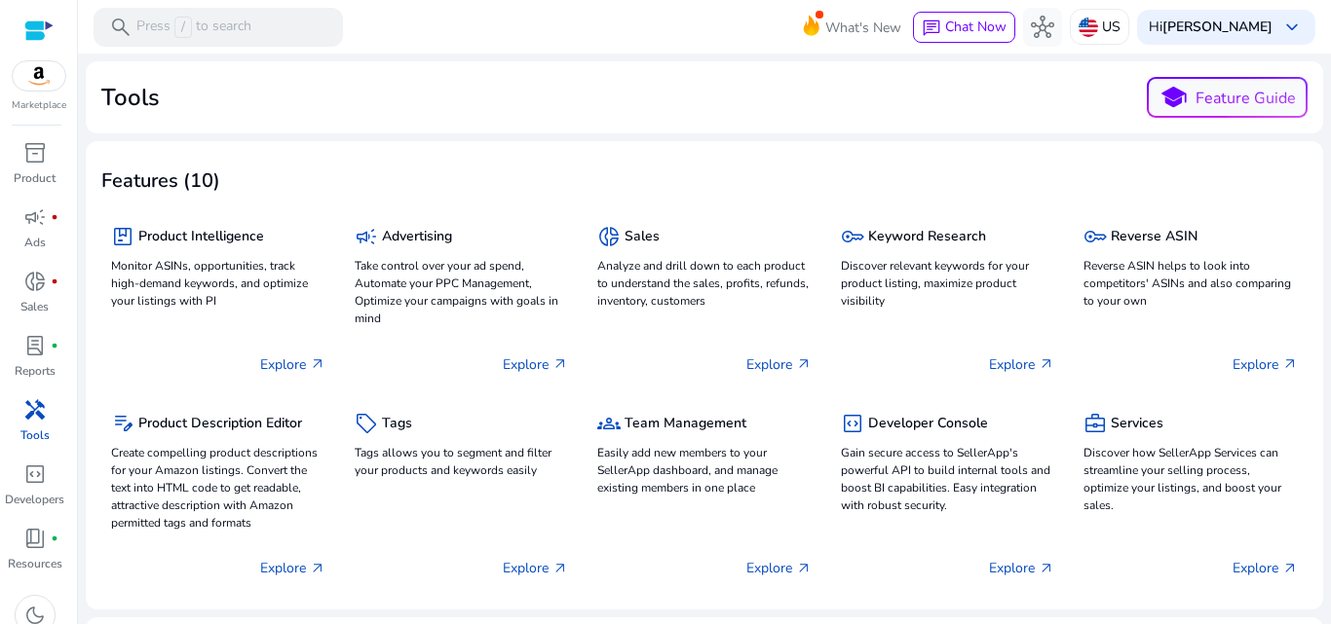
scroll to position [97, 0]
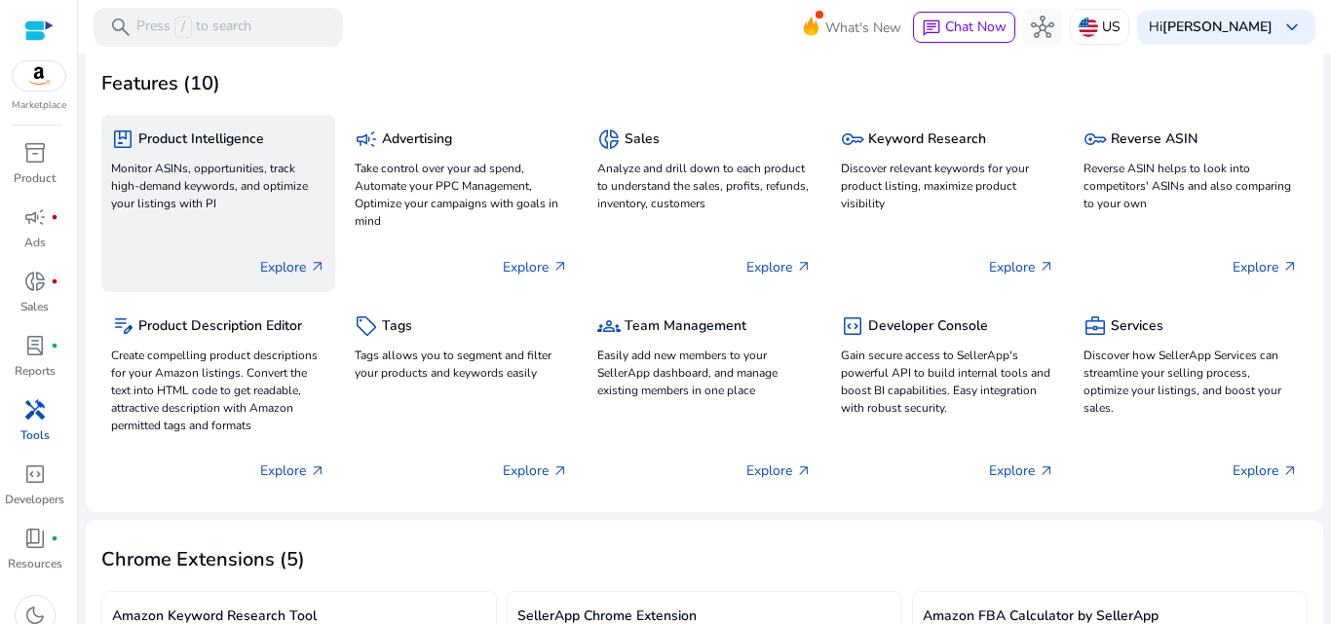
click at [203, 166] on p "Monitor ASINs, opportunities, track high-demand keywords, and optimize your lis…" at bounding box center [218, 186] width 214 height 53
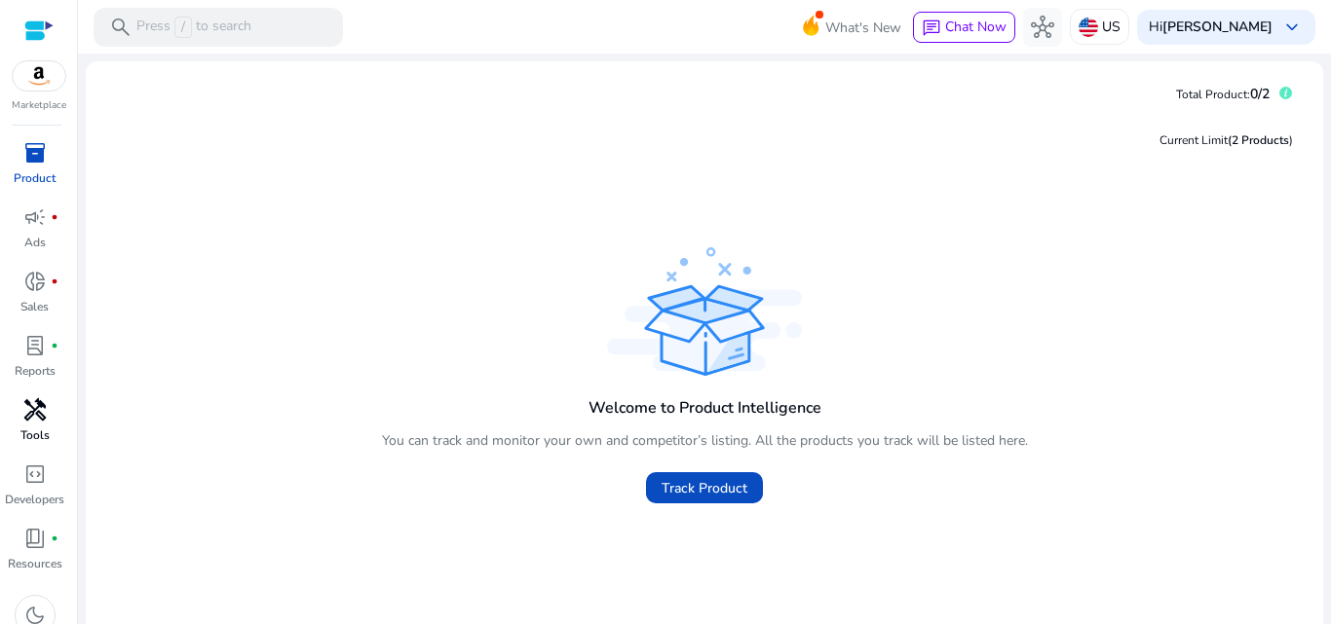
scroll to position [19, 0]
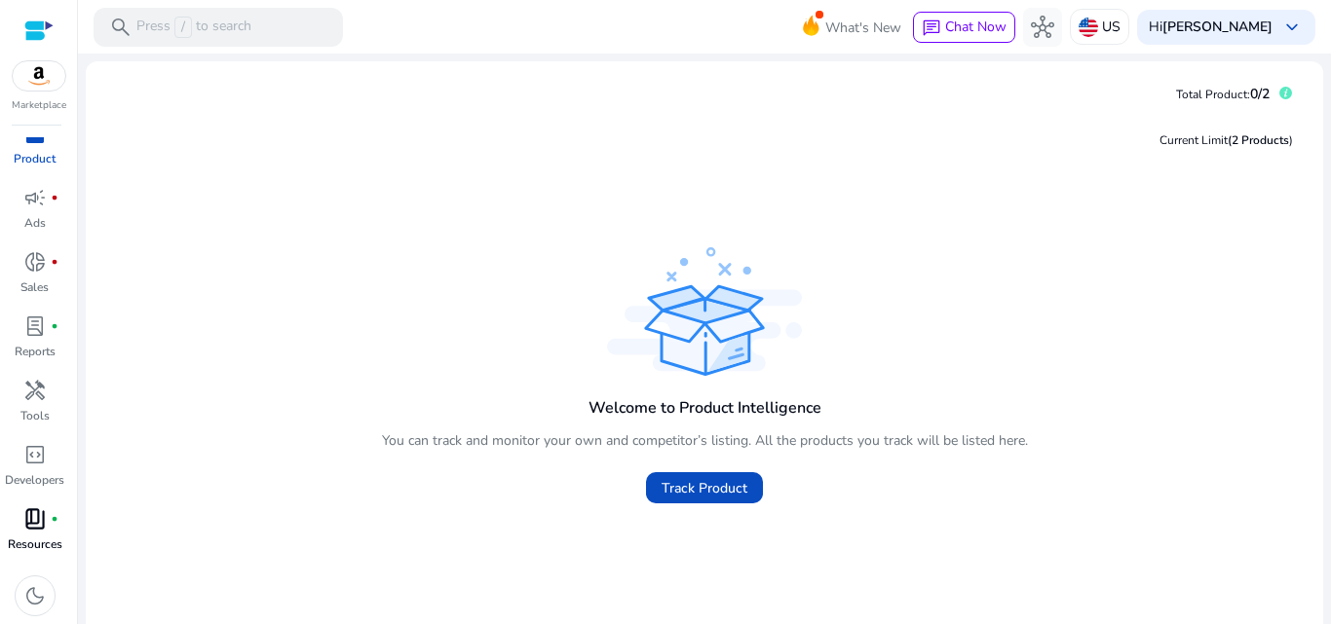
click at [38, 526] on span "book_4" at bounding box center [34, 518] width 23 height 23
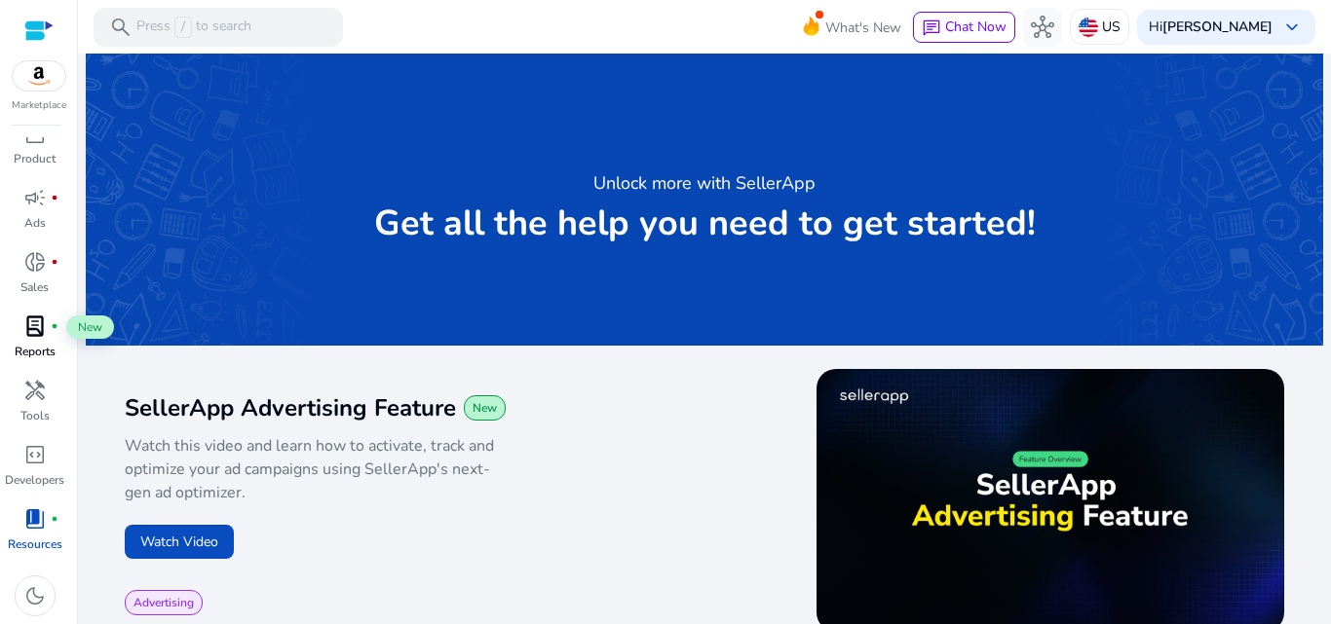
click at [27, 326] on span "lab_profile" at bounding box center [34, 326] width 23 height 23
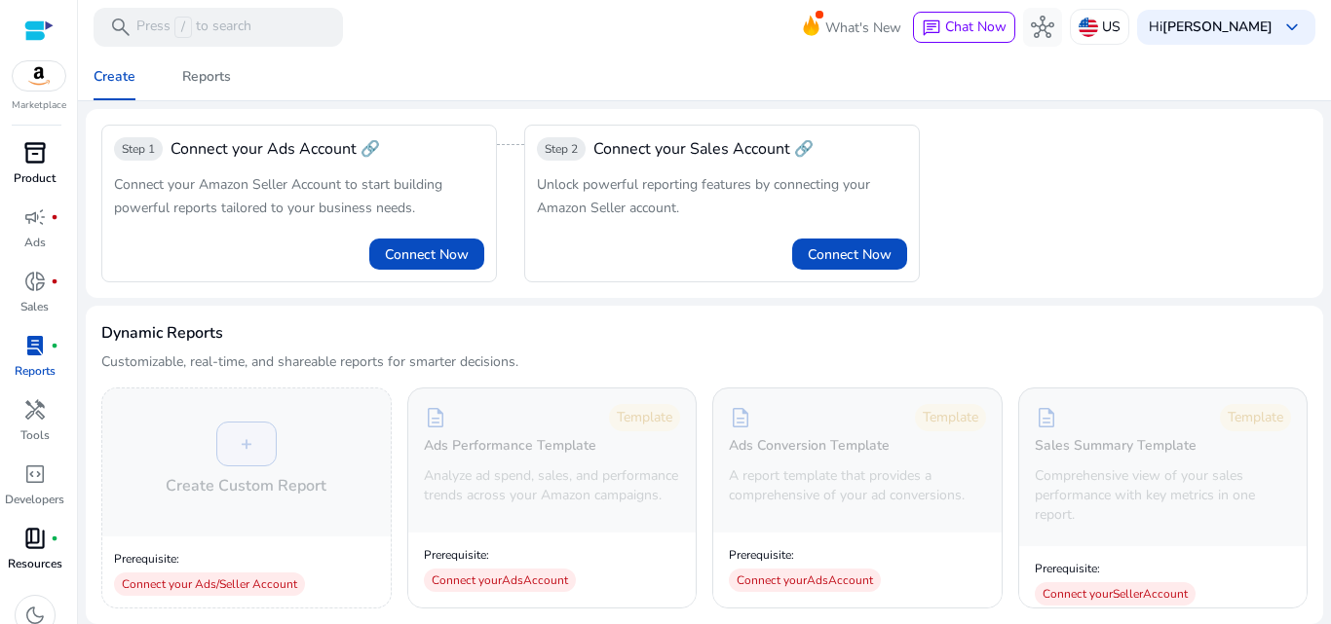
click at [36, 152] on span "inventory_2" at bounding box center [34, 152] width 23 height 23
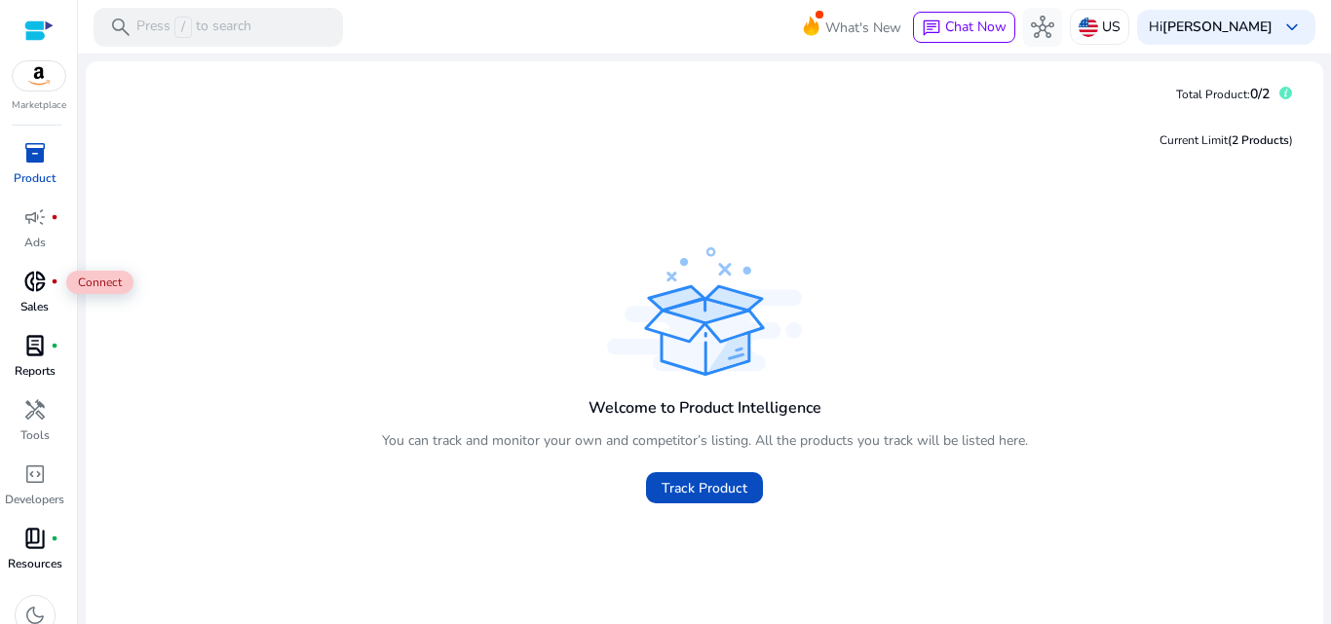
scroll to position [19, 0]
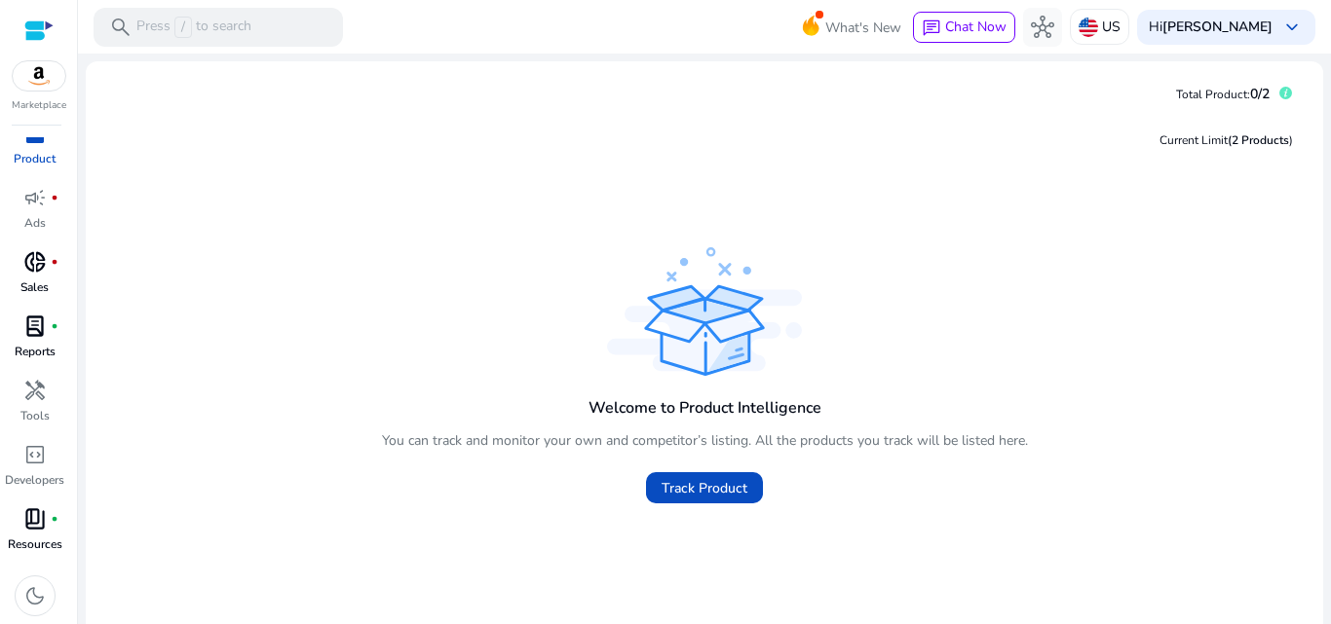
click at [40, 274] on span "donut_small" at bounding box center [34, 261] width 23 height 23
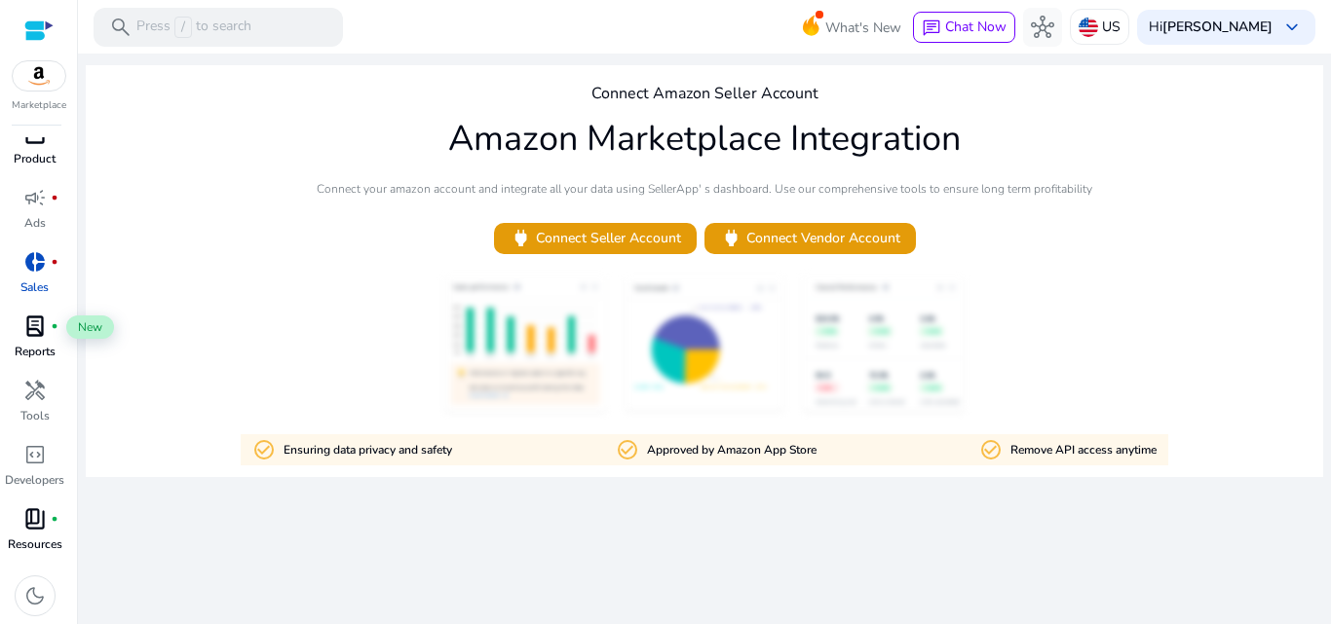
click at [33, 328] on span "lab_profile" at bounding box center [34, 326] width 23 height 23
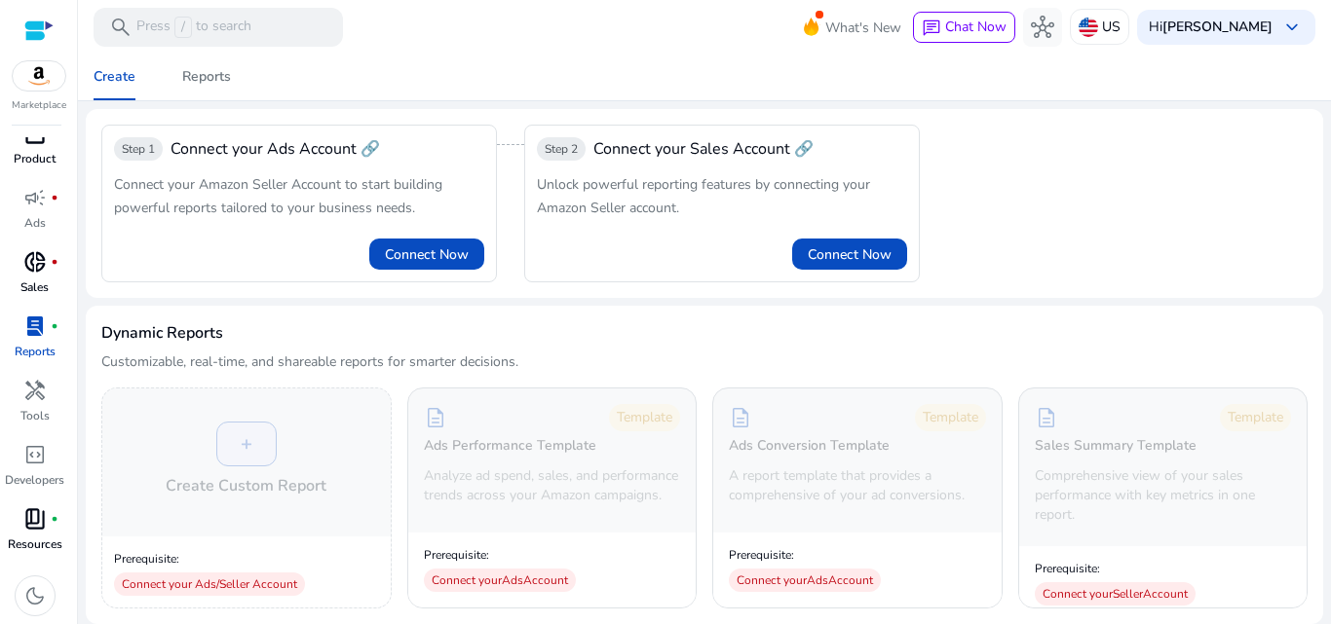
click at [29, 390] on span "handyman" at bounding box center [34, 390] width 23 height 23
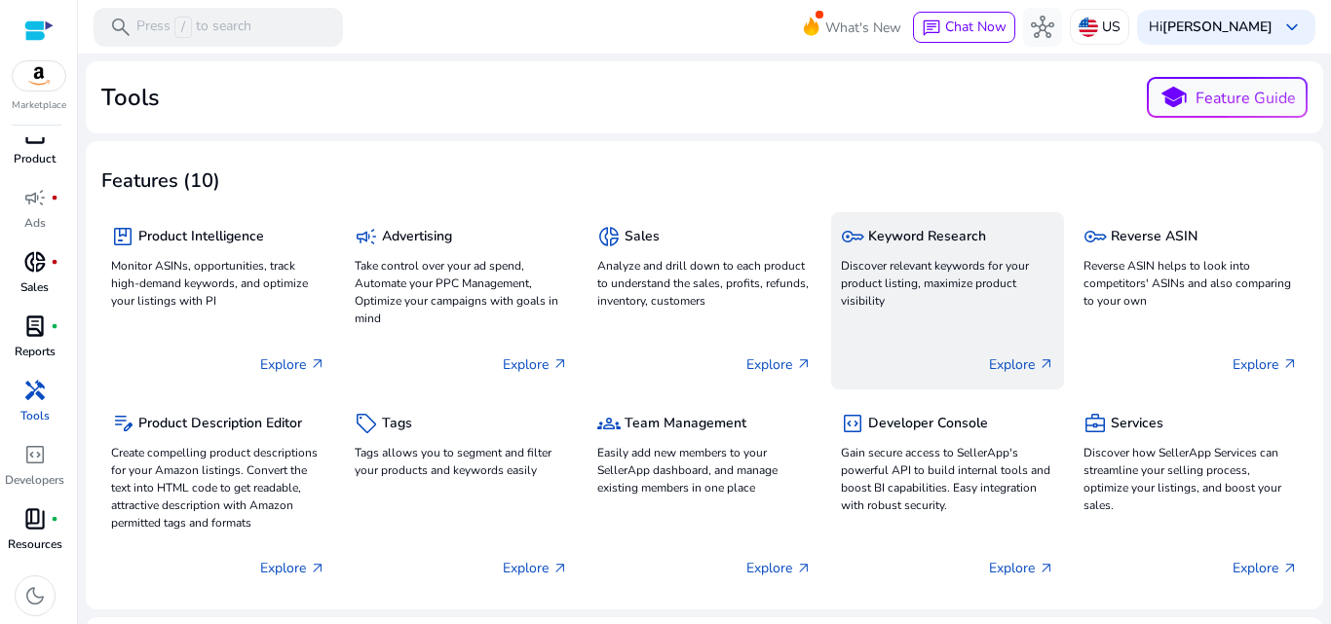
click at [906, 219] on div "key Keyword Research Discover relevant keywords for your product listing, maxim…" at bounding box center [948, 300] width 234 height 177
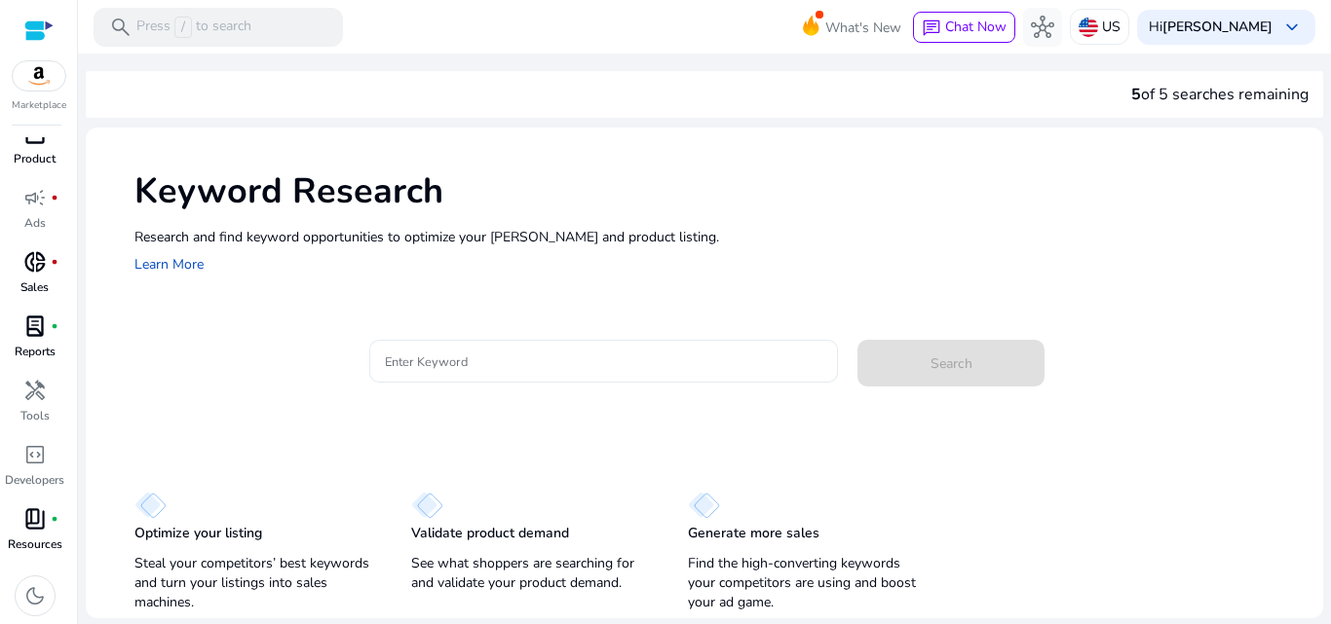
click at [512, 360] on input "Enter Keyword" at bounding box center [604, 361] width 438 height 21
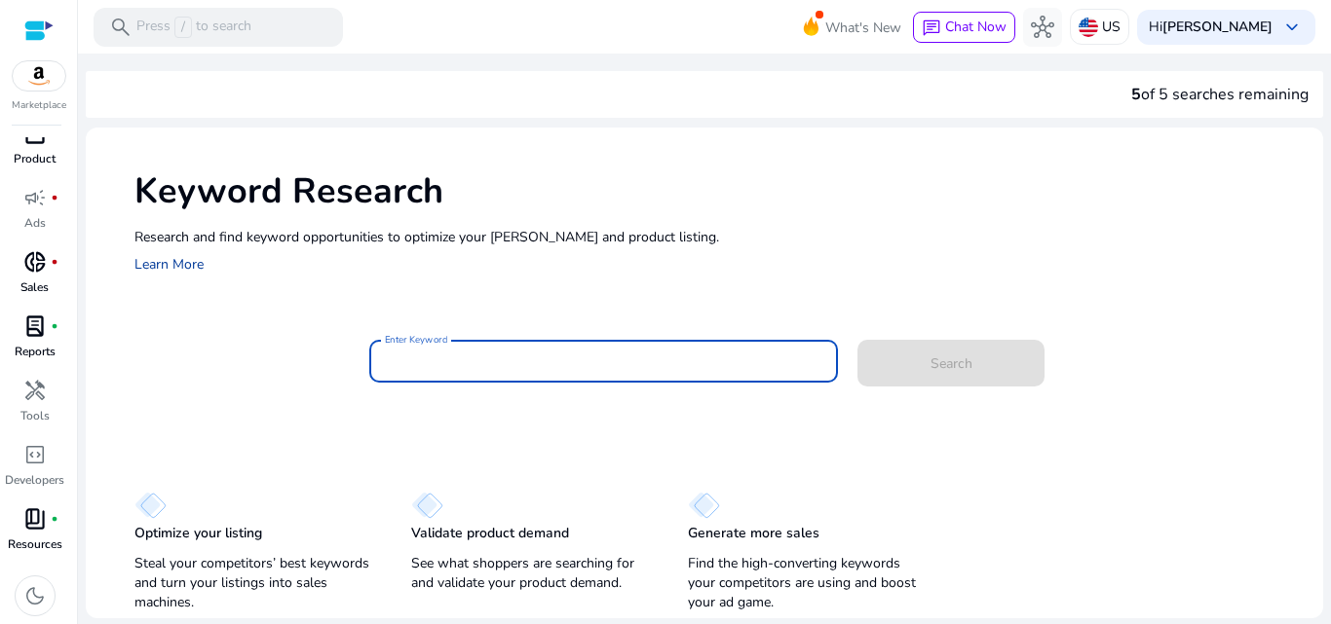
click at [174, 261] on link "Learn More" at bounding box center [168, 264] width 69 height 19
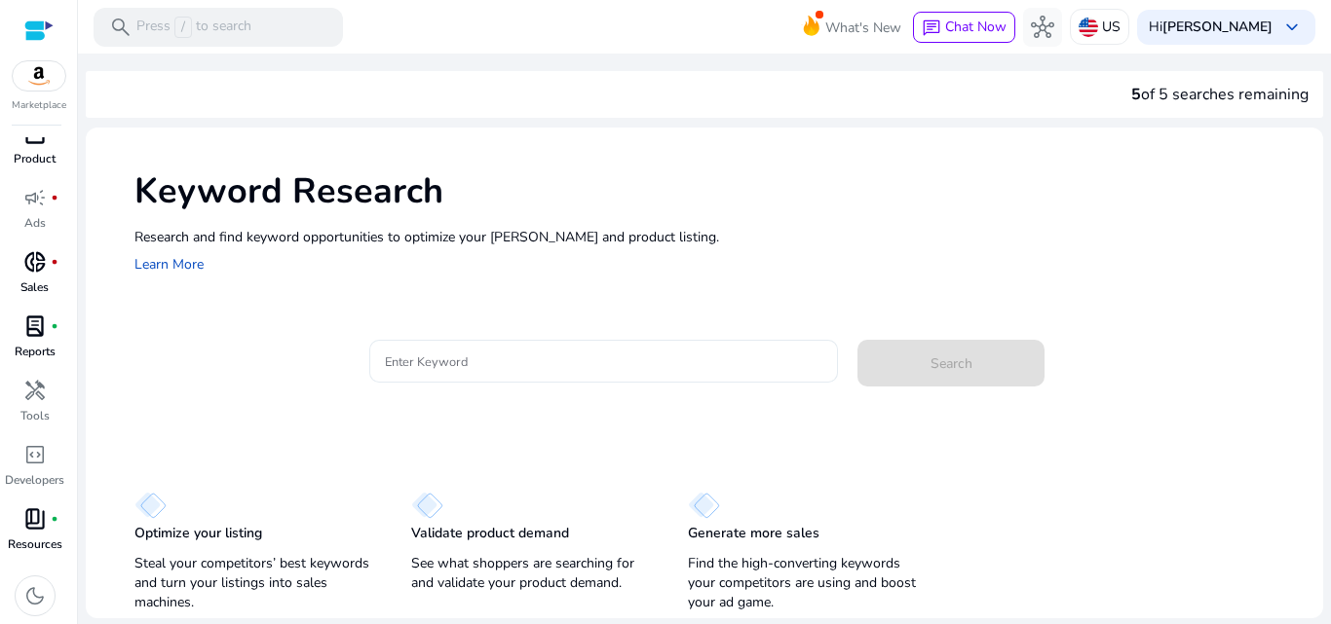
click at [446, 364] on input "Enter Keyword" at bounding box center [604, 361] width 438 height 21
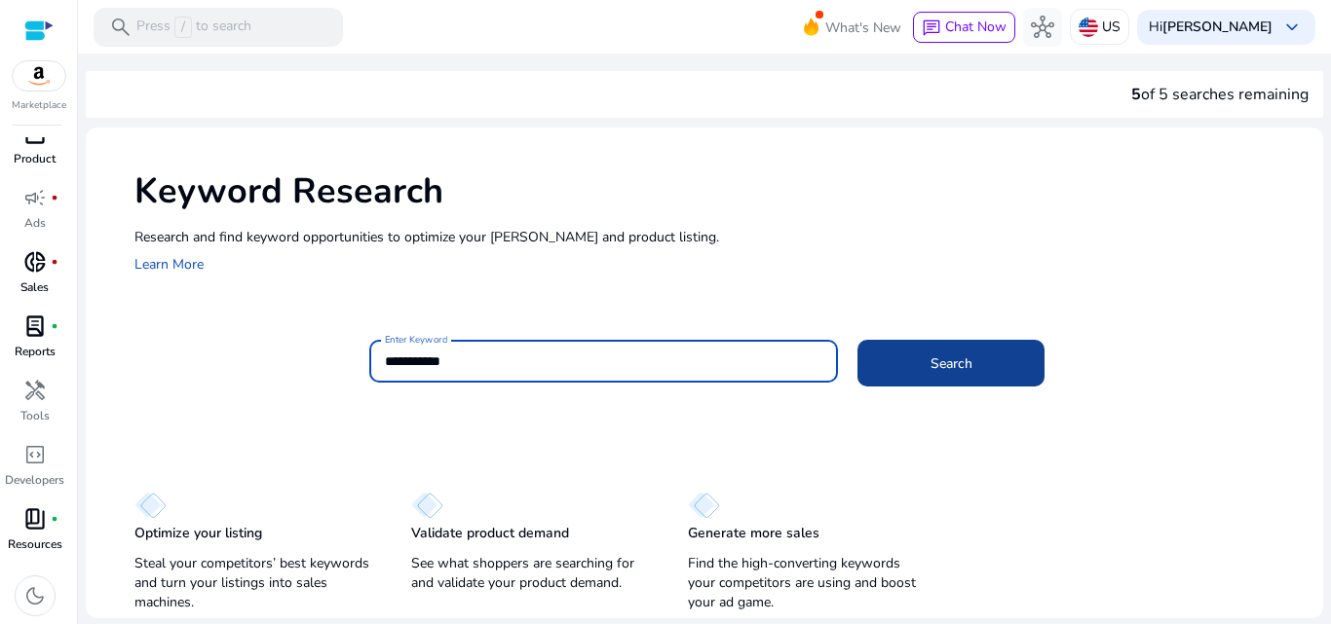
type input "**********"
click at [945, 358] on span "Search" at bounding box center [951, 364] width 42 height 20
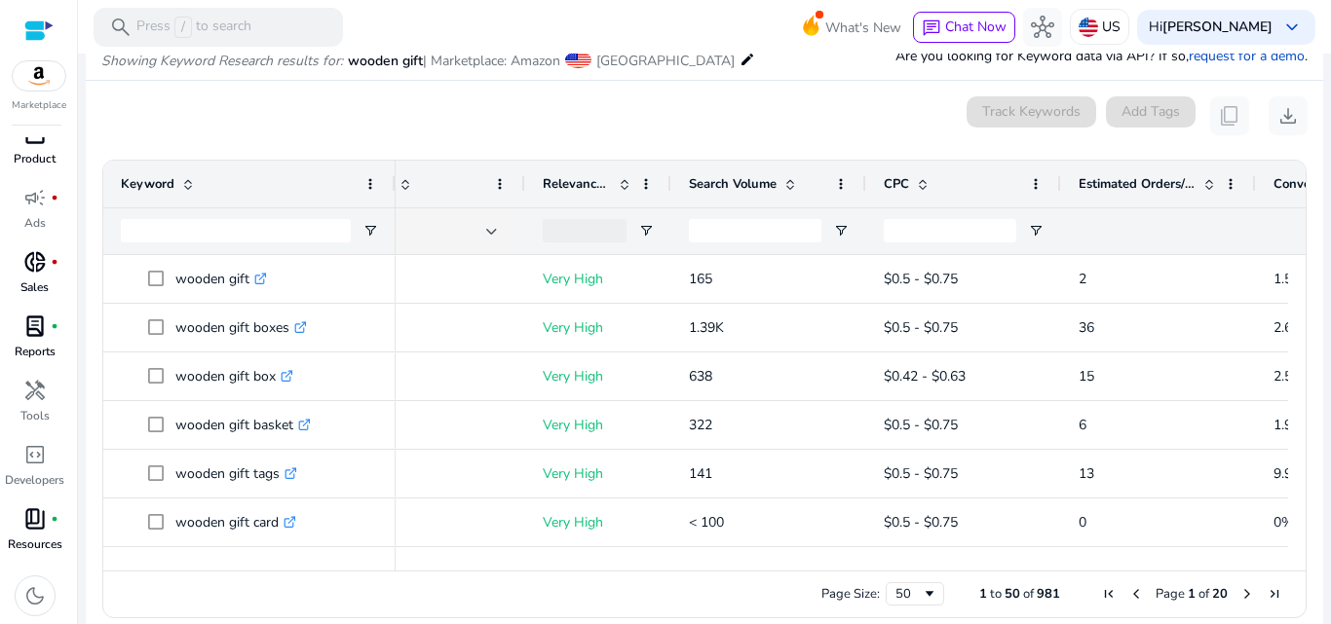
scroll to position [0, 260]
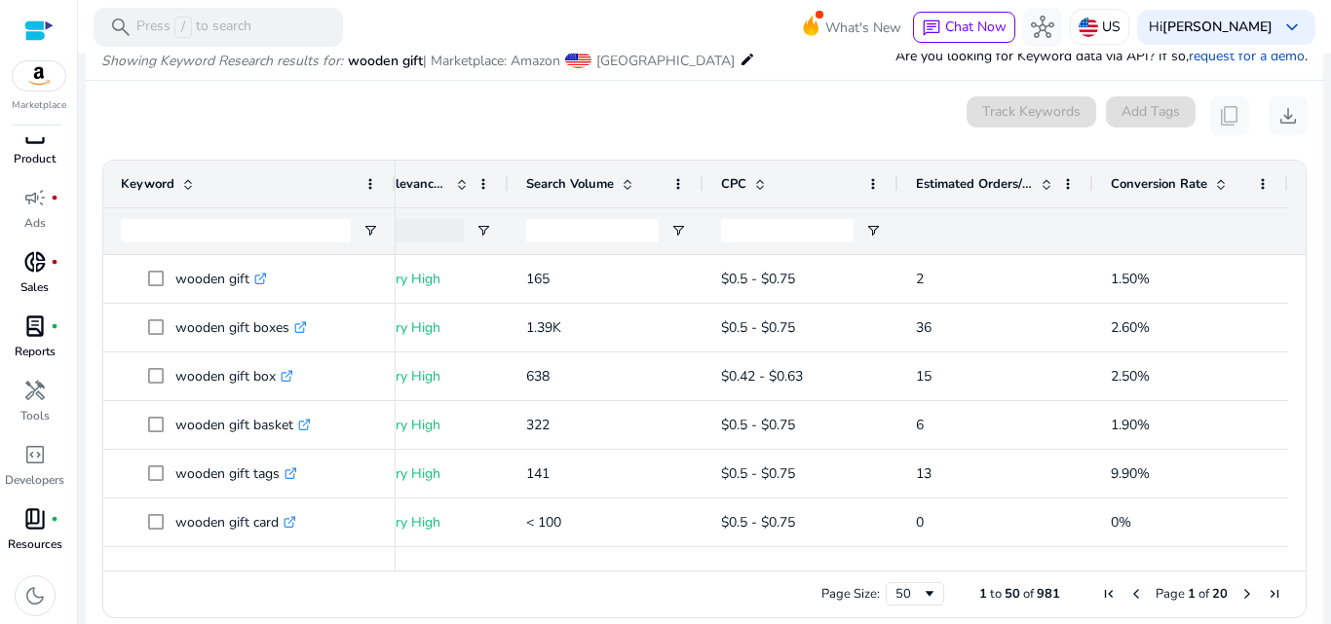
click at [1020, 186] on span "Estimated Orders/Month" at bounding box center [974, 184] width 117 height 18
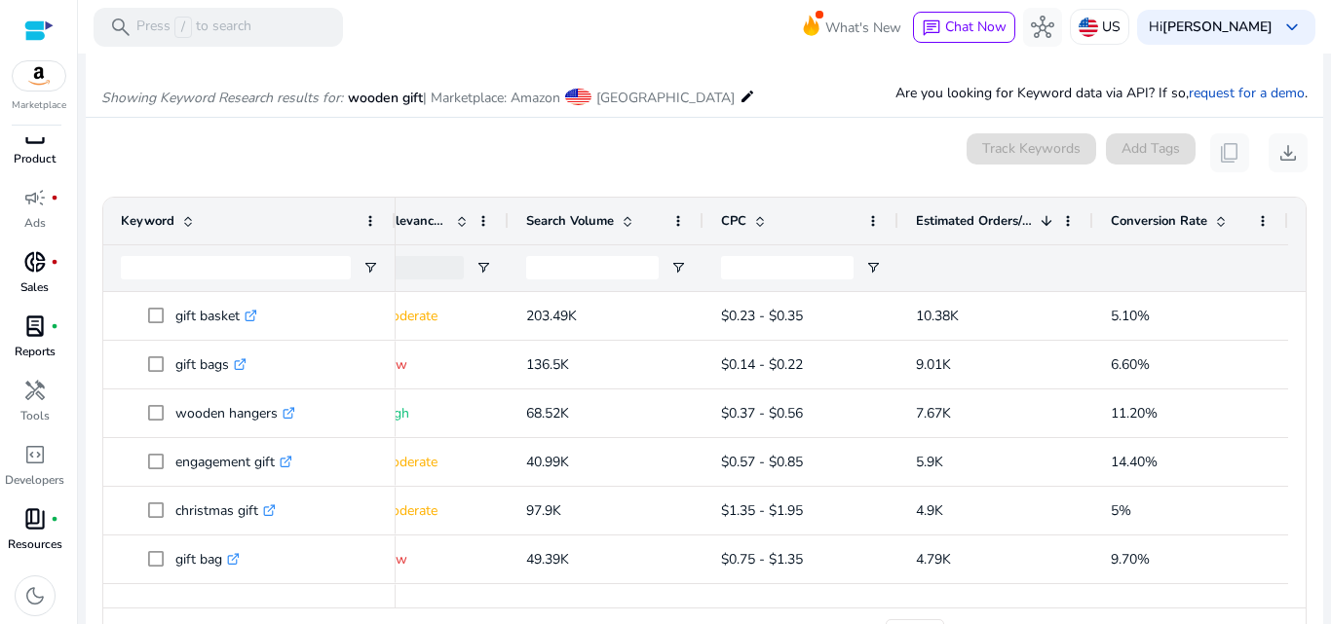
click at [1038, 213] on span at bounding box center [1046, 221] width 16 height 16
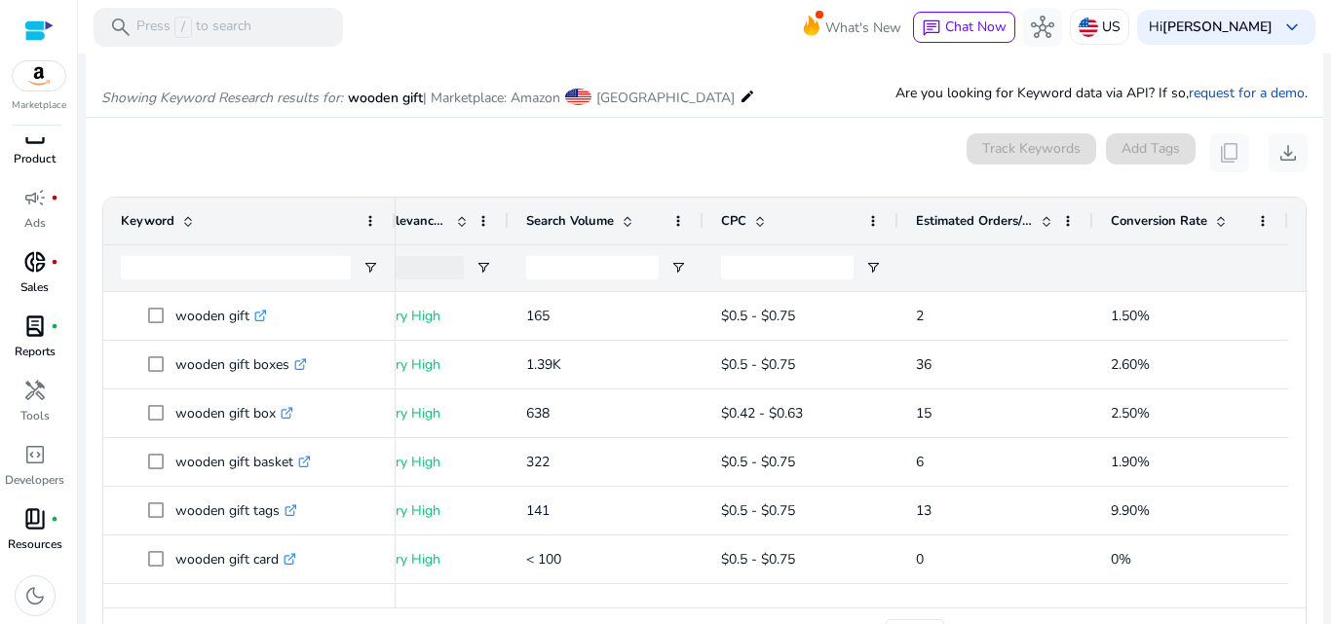
click at [843, 155] on div "0 keyword(s) selected Track Keywords Add Tags content_copy download" at bounding box center [704, 152] width 1206 height 39
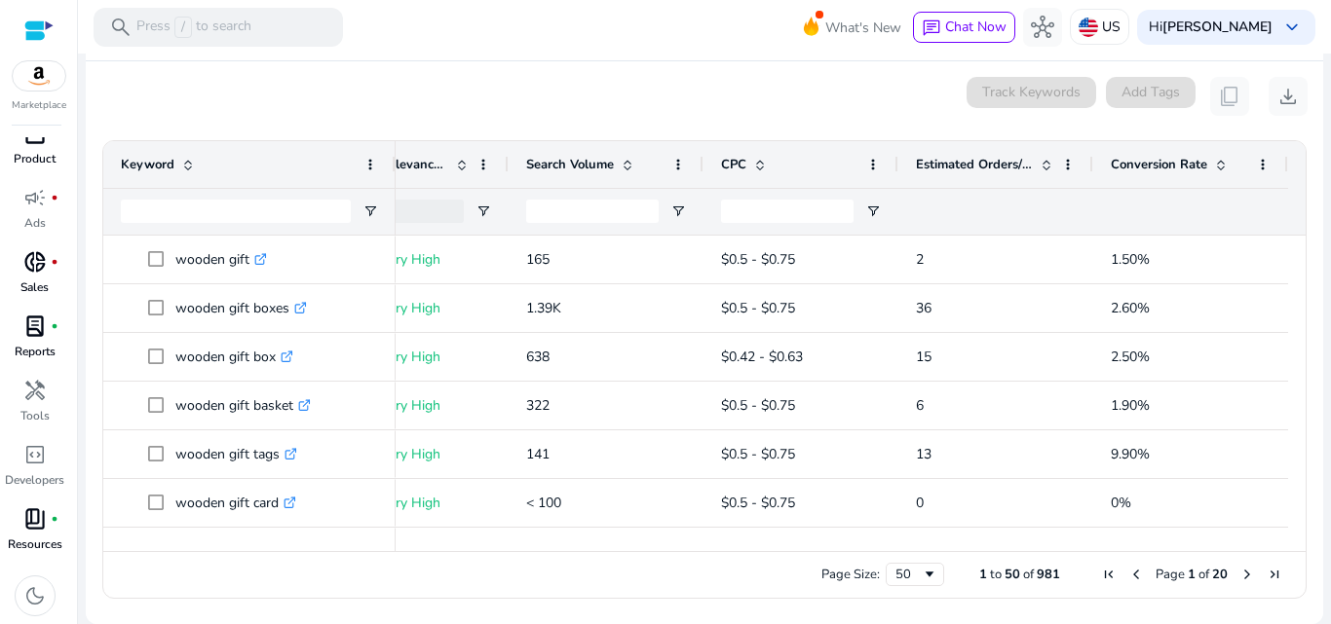
click at [1040, 161] on span at bounding box center [1046, 165] width 16 height 16
